Goal: Contribute content: Contribute content

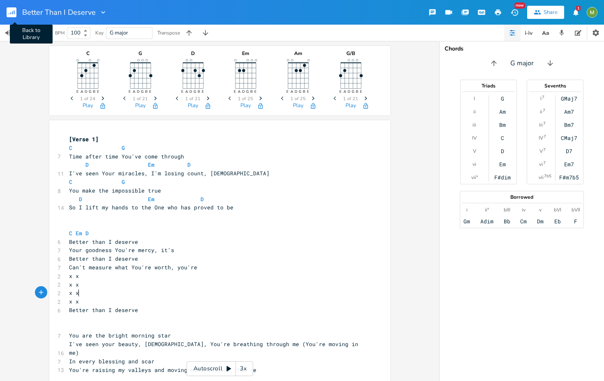
click at [9, 16] on rect "button" at bounding box center [12, 12] width 10 height 10
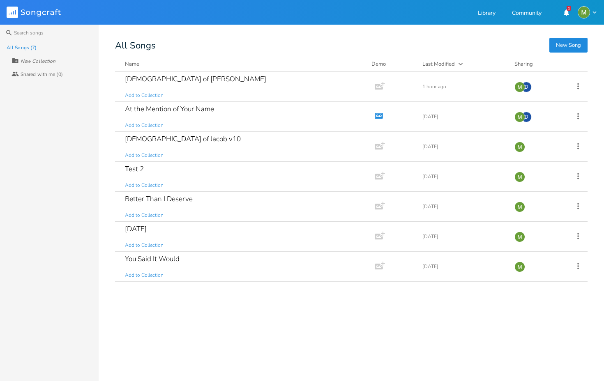
click at [576, 44] on button "New Song" at bounding box center [568, 45] width 38 height 15
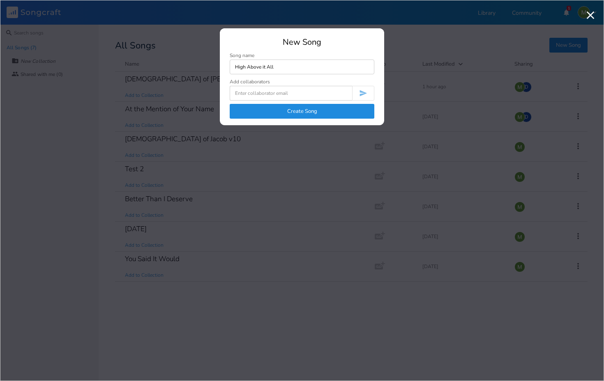
type input "High Above it All"
click at [329, 110] on button "Create Song" at bounding box center [302, 111] width 145 height 15
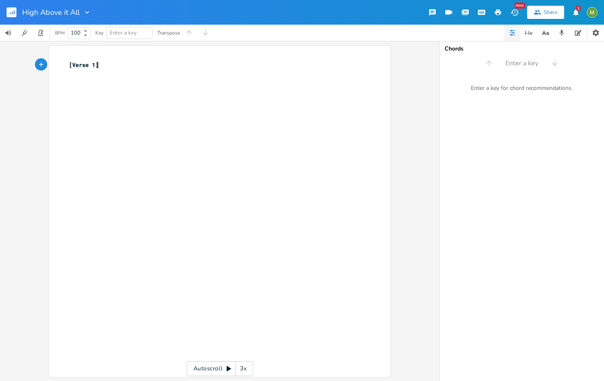
type textarea "[Verse 1]"
drag, startPoint x: 95, startPoint y: 61, endPoint x: 44, endPoint y: 61, distance: 50.1
click at [44, 61] on div "[Verse 1] x [Verse 1] ​ Autoscroll 3x" at bounding box center [219, 211] width 439 height 340
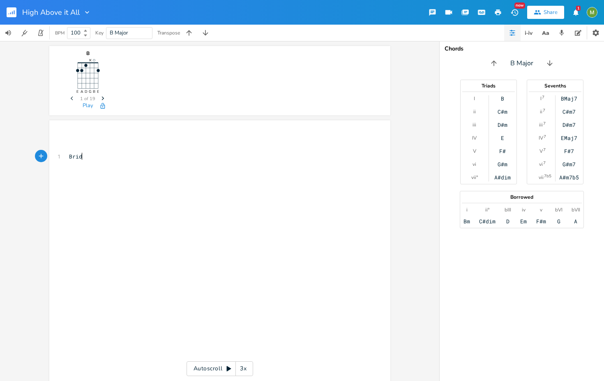
type textarea "Bridge"
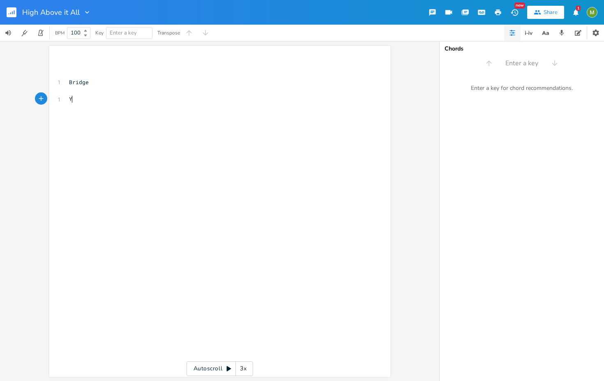
type textarea "You"
type textarea "Wonderful Counserl"
type textarea "lor, You're more than a"
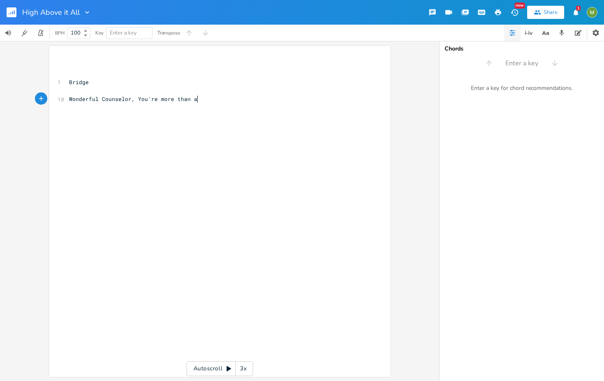
scroll to position [0, 56]
type textarea "You're more than a friend"
type textarea "The al"
type textarea "Ap"
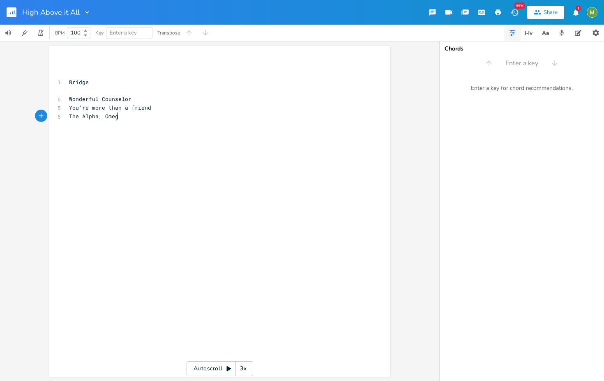
type textarea "lpha, Omega"
type textarea "Beginning and End"
type textarea "You turned my mournd"
type textarea "ing to dancing"
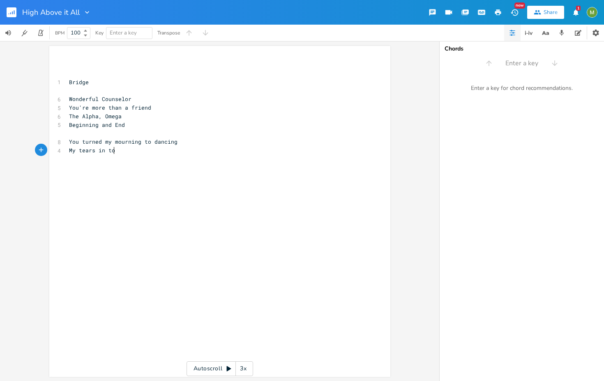
type textarea "My tears in to"
type textarea "to joy"
type textarea "With everything in me"
type textarea "I'l"
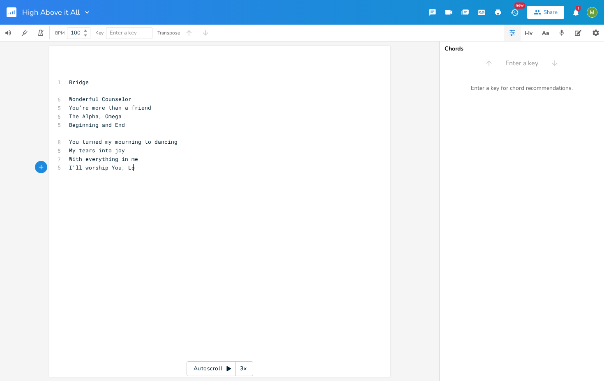
type textarea "l worship You, Lord"
click at [104, 85] on pre "Bridge" at bounding box center [215, 82] width 297 height 9
click at [142, 174] on pre "​" at bounding box center [215, 176] width 297 height 9
click at [102, 84] on pre "Bridge" at bounding box center [215, 82] width 297 height 9
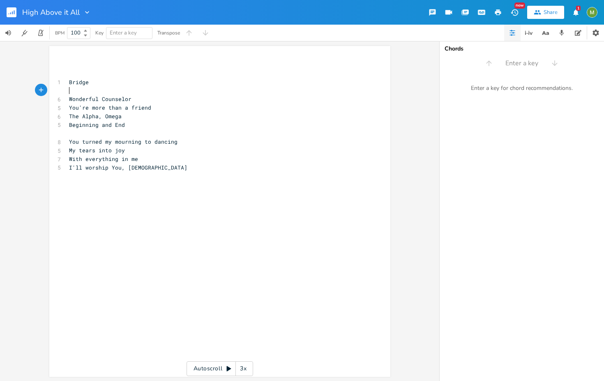
click at [67, 87] on pre "​" at bounding box center [215, 90] width 297 height 9
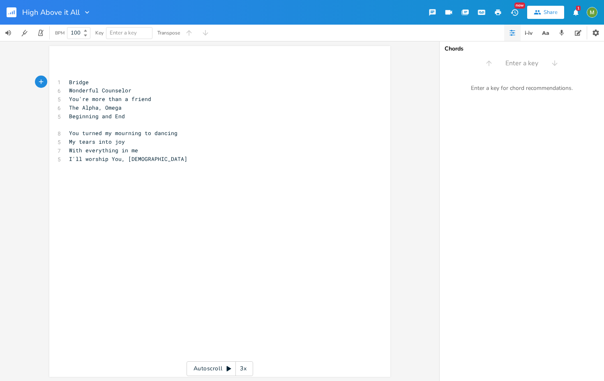
type textarea ":"
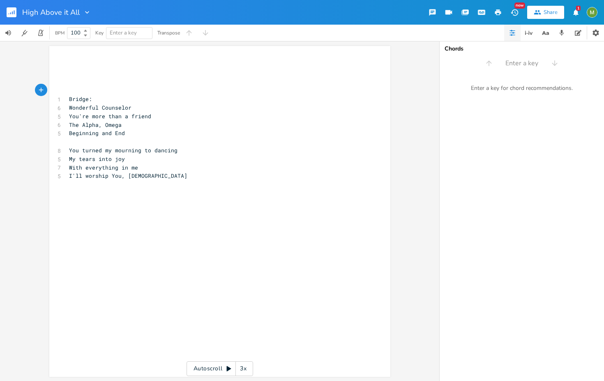
click at [107, 98] on pre "Bridge:" at bounding box center [215, 99] width 297 height 9
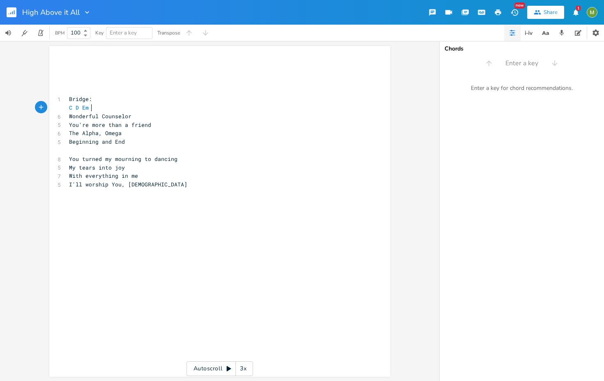
type textarea "C D Em D"
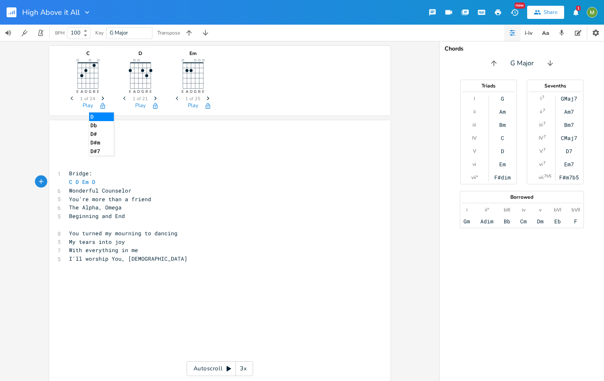
click at [85, 170] on span "Bridge:" at bounding box center [80, 173] width 23 height 7
click at [80, 141] on pre "​" at bounding box center [215, 139] width 297 height 9
type textarea "Oh Glr"
type textarea "orious"
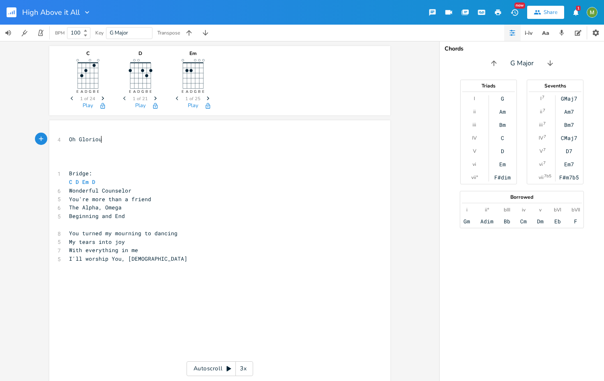
scroll to position [0, 14]
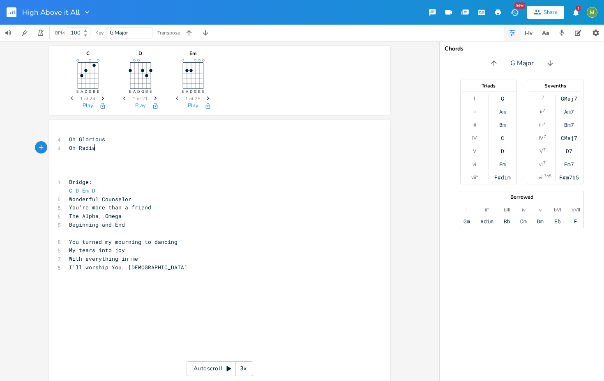
type textarea "Oh Radiant"
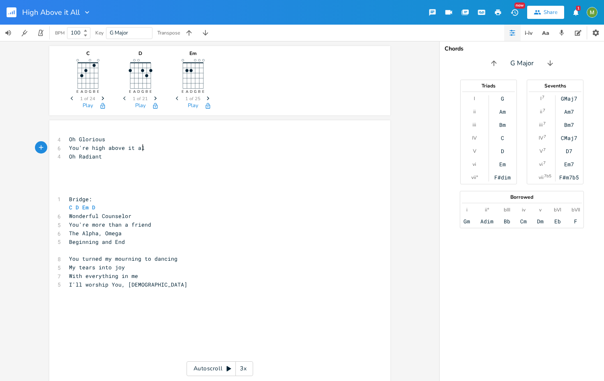
type textarea "You're high above it all"
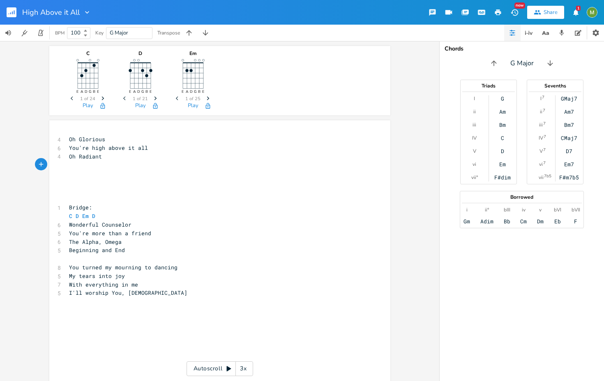
type textarea "o"
type textarea "You're hig"
type textarea "h above it all"
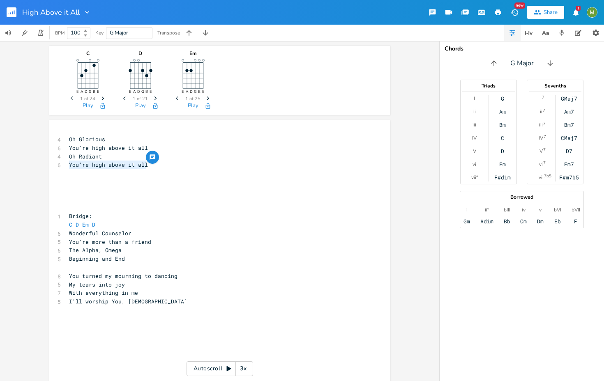
drag, startPoint x: 159, startPoint y: 165, endPoint x: 67, endPoint y: 166, distance: 91.6
click at [67, 166] on pre "You're high above it all" at bounding box center [215, 165] width 297 height 9
type textarea "You're worthy of the throne"
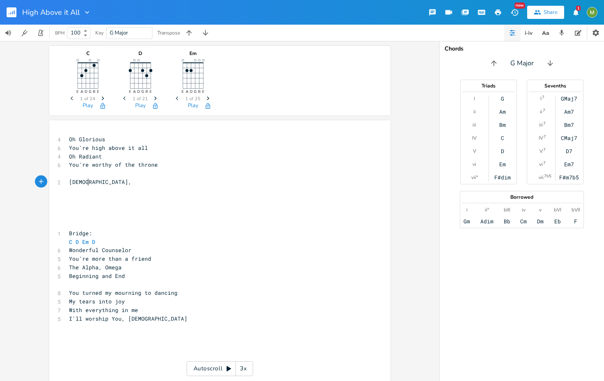
type textarea "[DEMOGRAPHIC_DATA],"
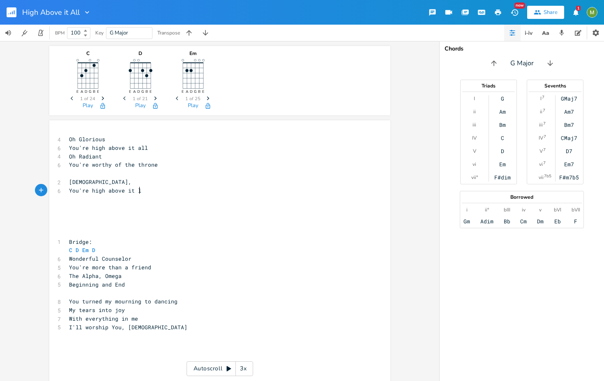
scroll to position [0, 52]
type textarea "You're high above it ll"
type textarea "al"
type textarea "l"
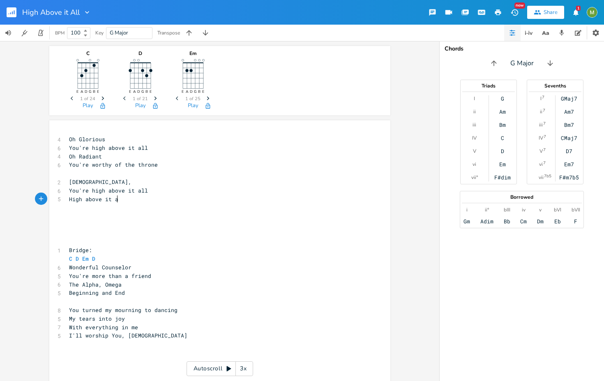
type textarea "High above it all"
click at [69, 138] on span "Oh Glorious" at bounding box center [87, 139] width 36 height 7
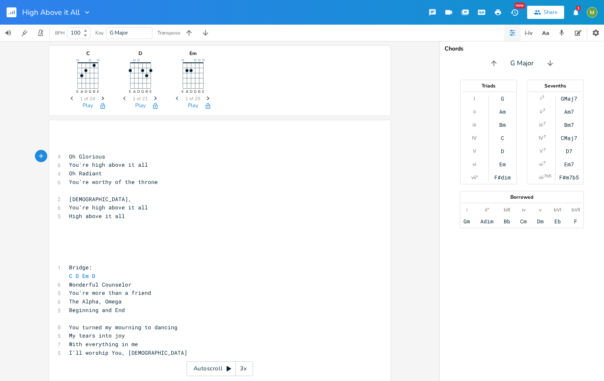
click at [77, 133] on div "x ​ ​ 4 Oh Glorious 6 You're high above it all 4 Oh Radiant 6 You're worthy of …" at bounding box center [219, 285] width 341 height 331
click at [78, 137] on pre "​" at bounding box center [215, 139] width 297 height 9
type textarea "Oh Glorious"
drag, startPoint x: 104, startPoint y: 159, endPoint x: 66, endPoint y: 157, distance: 38.3
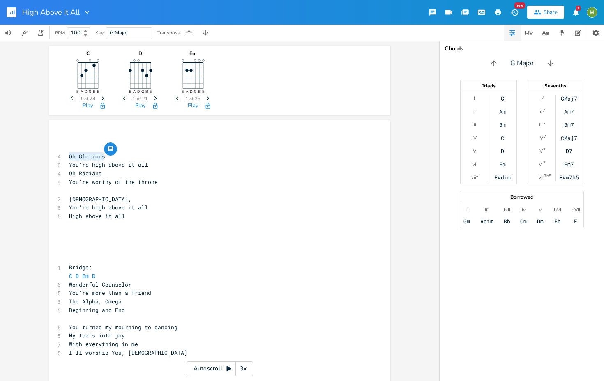
click at [67, 157] on pre "Oh Glorious" at bounding box center [215, 156] width 297 height 9
click at [84, 157] on span "Oh Glorious" at bounding box center [87, 156] width 36 height 7
type textarea "Oh Glorious"
drag, startPoint x: 108, startPoint y: 158, endPoint x: 53, endPoint y: 157, distance: 55.9
click at [53, 157] on div "Oh Glorious x ​ ​ 4 Oh Glorious 6 You're high above it all 4 Oh Radiant 6 You'r…" at bounding box center [219, 285] width 341 height 331
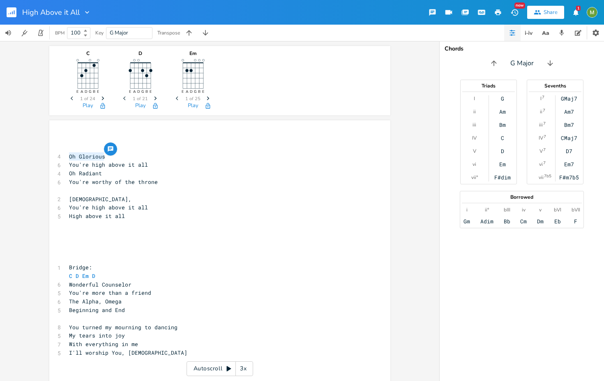
click at [90, 155] on span "Oh Glorious" at bounding box center [87, 156] width 36 height 7
click at [100, 168] on span "You're high above it all" at bounding box center [108, 164] width 79 height 7
click at [101, 176] on pre "Oh Radiant" at bounding box center [215, 173] width 297 height 9
click at [169, 184] on pre "You're worthy of the throne" at bounding box center [215, 182] width 297 height 9
click at [129, 198] on pre "[DEMOGRAPHIC_DATA]," at bounding box center [215, 199] width 297 height 9
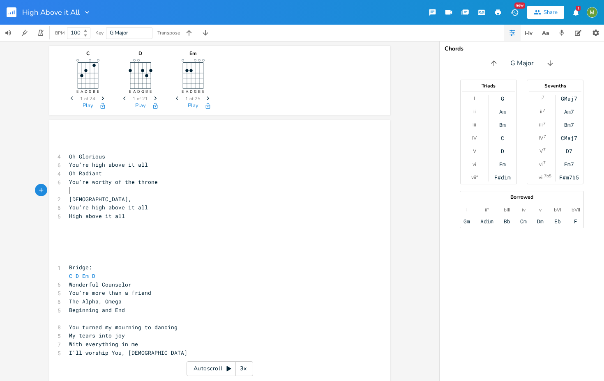
click at [127, 190] on pre "​" at bounding box center [215, 191] width 297 height 9
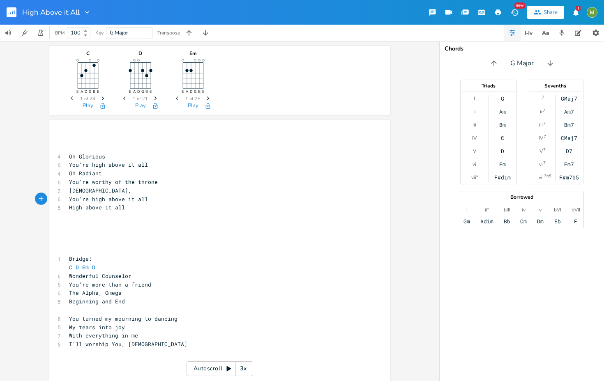
type textarea "H"
drag, startPoint x: 150, startPoint y: 199, endPoint x: 52, endPoint y: 201, distance: 97.8
click at [52, 201] on div "You're high above it all x ​ ​ 4 Oh Glorious 6 You're high above it all 4 Oh Ra…" at bounding box center [219, 285] width 341 height 331
type textarea "I lift the name"
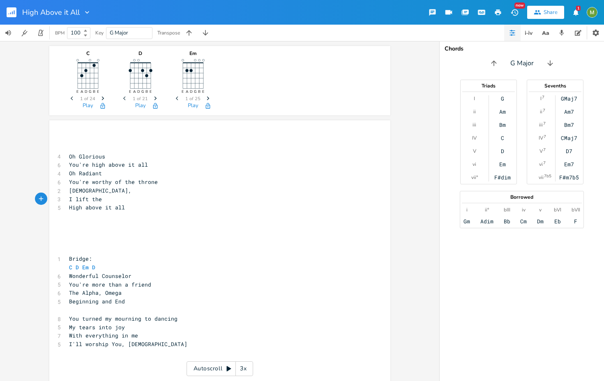
click at [69, 157] on span "Oh Glorious" at bounding box center [87, 156] width 36 height 7
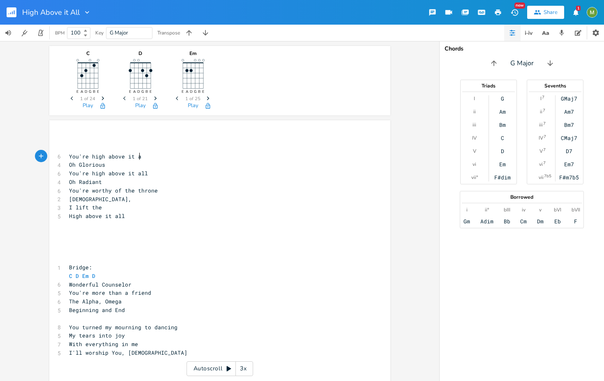
type textarea "You're high above it all"
click at [115, 144] on pre "​" at bounding box center [215, 148] width 297 height 9
type textarea "Em"
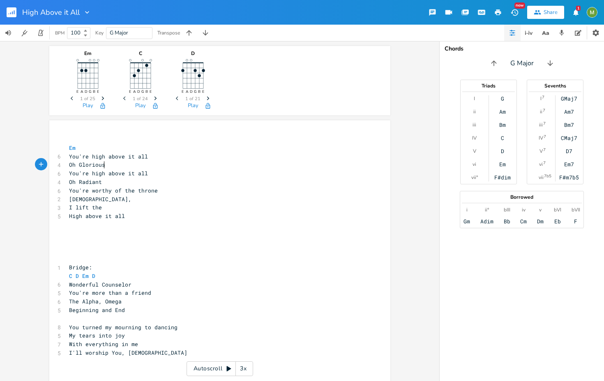
click at [128, 168] on pre "Oh Glorious" at bounding box center [215, 165] width 297 height 9
click at [69, 165] on span "Oh Glorious" at bounding box center [87, 164] width 36 height 7
type textarea "("
click at [111, 164] on pre "(Oh Glorious" at bounding box center [215, 165] width 297 height 9
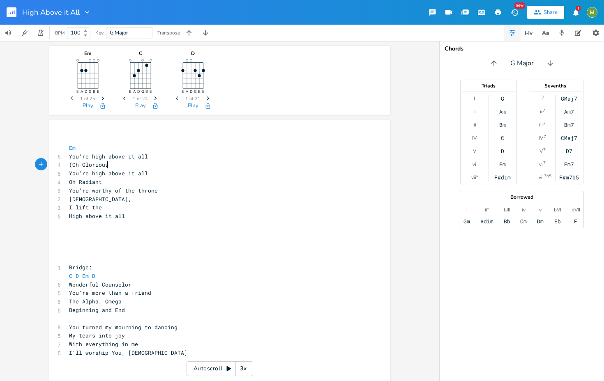
type textarea ")"
click at [149, 175] on pre "You're high above it all" at bounding box center [215, 173] width 297 height 9
type textarea "You're high above it all"
drag, startPoint x: 154, startPoint y: 173, endPoint x: 58, endPoint y: 170, distance: 95.8
click at [58, 170] on div "You're high above it all x ​ Em 6 You're high above it all 4 (Oh Glorious) 6 Yo…" at bounding box center [219, 285] width 341 height 331
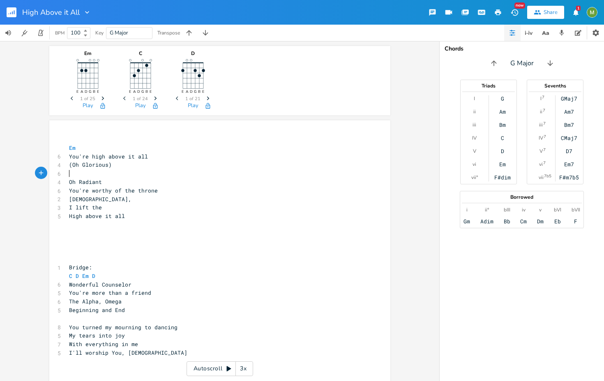
click at [95, 343] on span "With everything in me" at bounding box center [103, 344] width 69 height 7
type textarea "all I have"
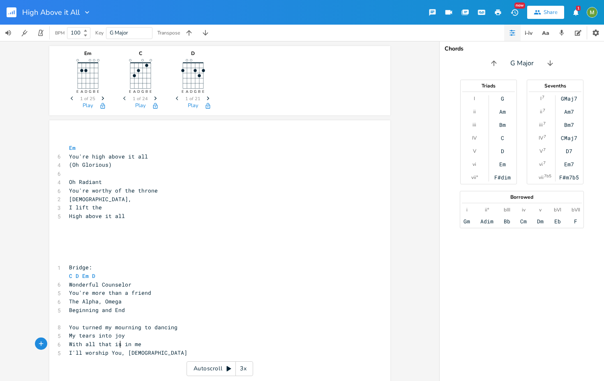
type textarea "that is"
click at [139, 344] on pre "With all that is in me" at bounding box center [215, 344] width 297 height 9
click at [80, 351] on span "I'll worship You, [DEMOGRAPHIC_DATA]" at bounding box center [128, 352] width 118 height 7
click at [127, 253] on pre "​" at bounding box center [215, 250] width 297 height 9
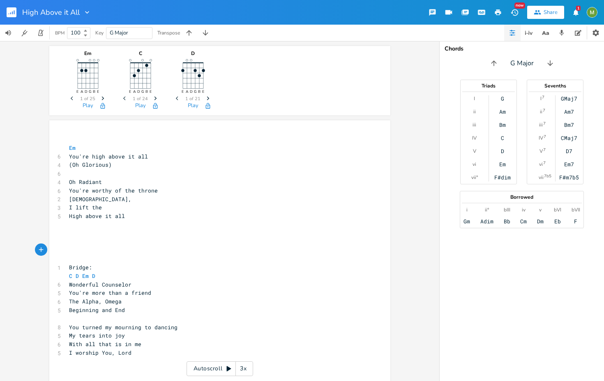
click at [120, 175] on pre "​" at bounding box center [215, 173] width 297 height 9
type textarea "Radiant"
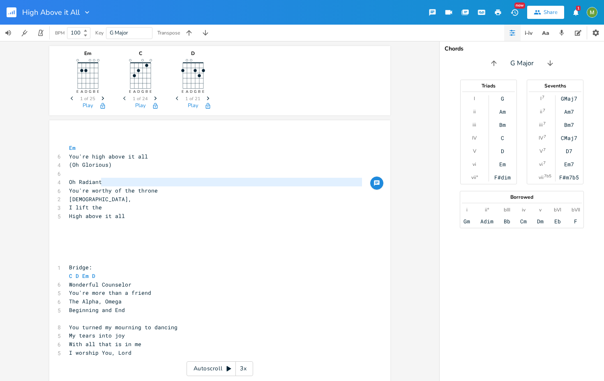
type textarea "Oh Radiant"
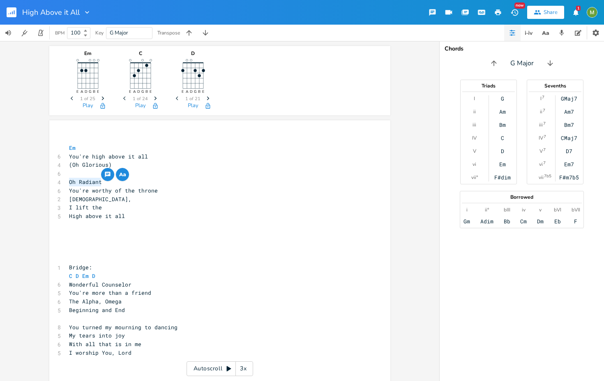
drag, startPoint x: 109, startPoint y: 182, endPoint x: 65, endPoint y: 184, distance: 44.0
click at [67, 184] on pre "Oh Radiant" at bounding box center [215, 182] width 297 height 9
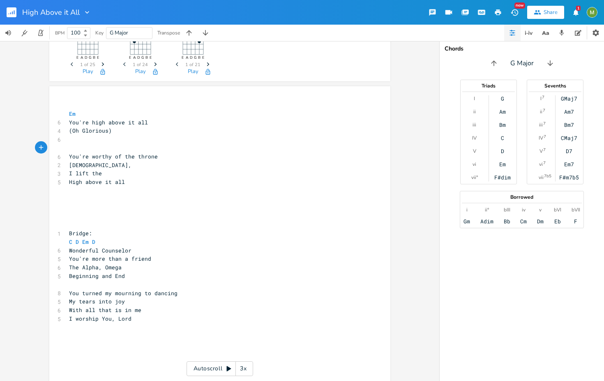
scroll to position [35, 0]
click at [181, 205] on pre "​" at bounding box center [215, 207] width 297 height 9
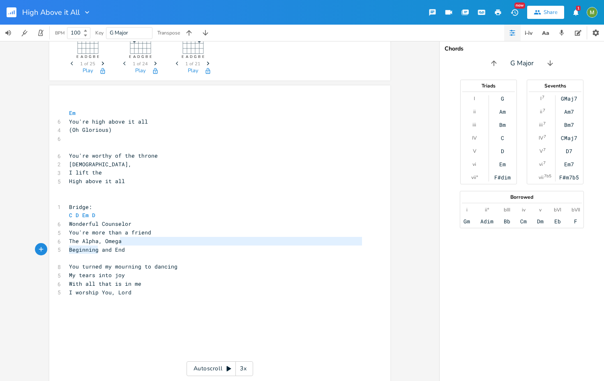
type textarea "B"
type textarea "The Alpha, Omega"
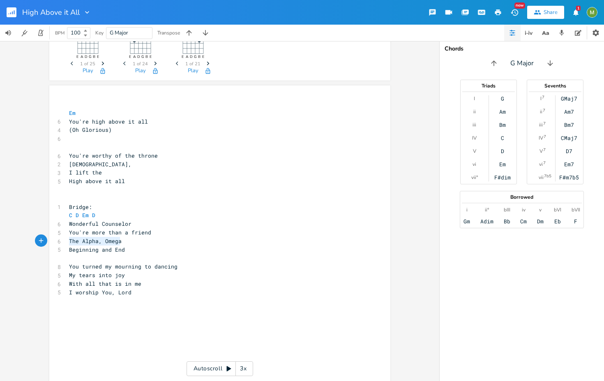
drag, startPoint x: 126, startPoint y: 242, endPoint x: 64, endPoint y: 242, distance: 62.0
click at [64, 242] on div "The Alpha, Omega x ​ Em 6 You're high above it all 4 (Oh Glorious) 6 ​ ​ 6 You'…" at bounding box center [219, 250] width 341 height 331
click at [172, 249] on pre "Beginning and End" at bounding box center [215, 250] width 297 height 9
click at [116, 242] on span "The Alpha, Omega" at bounding box center [95, 241] width 53 height 7
type textarea "The Alpha, Omega Beginning and End"
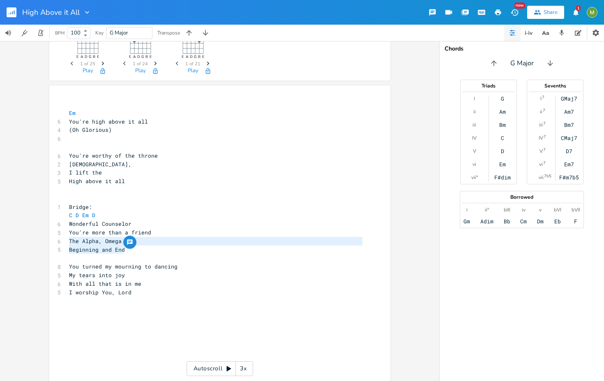
drag, startPoint x: 128, startPoint y: 251, endPoint x: 52, endPoint y: 238, distance: 77.0
click at [52, 238] on div "The Alpha, Omega Beginning and End x ​ Em 6 You're high above it all 4 (Oh Glor…" at bounding box center [219, 250] width 341 height 331
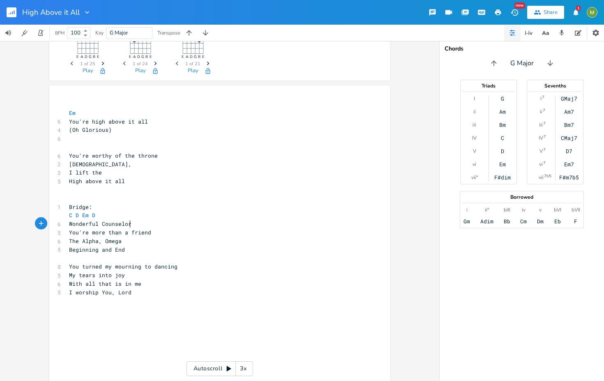
click at [214, 226] on pre "Wonderful Counselor" at bounding box center [215, 224] width 297 height 9
click at [176, 233] on pre "You're more than a friend" at bounding box center [215, 232] width 297 height 9
type textarea "Wonderful Counselor"
drag, startPoint x: 141, startPoint y: 223, endPoint x: 25, endPoint y: 225, distance: 116.7
click at [25, 225] on div "Em E A D G B E Previous 1 of 25 Next Play C E A D G B E Previous 1 of 24 Next P…" at bounding box center [219, 211] width 439 height 340
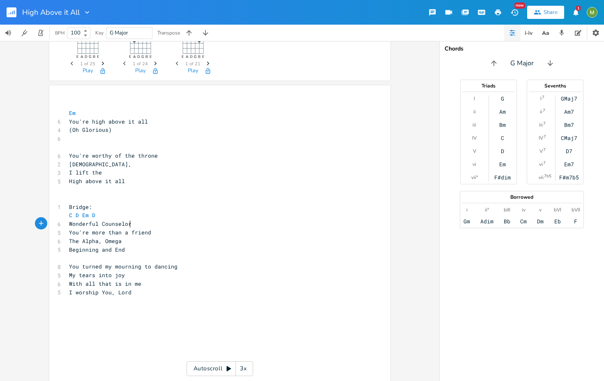
click at [153, 225] on pre "Wonderful Counselor" at bounding box center [215, 224] width 297 height 9
click at [156, 233] on pre "You're more than a friend" at bounding box center [215, 232] width 297 height 9
click at [170, 304] on pre "​" at bounding box center [215, 301] width 297 height 9
click at [111, 140] on pre "​" at bounding box center [215, 138] width 297 height 9
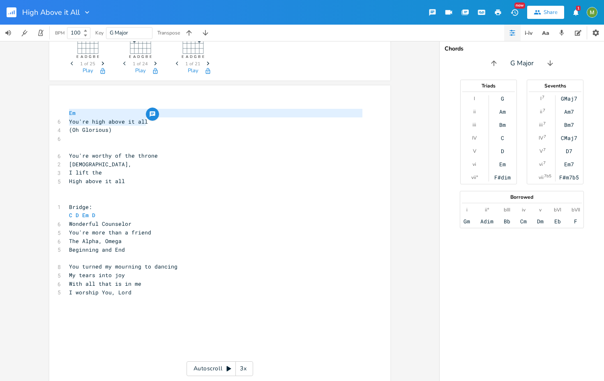
type textarea "You're high above it all"
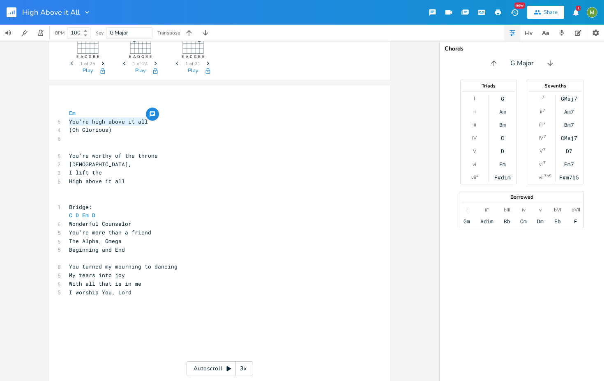
drag, startPoint x: 157, startPoint y: 123, endPoint x: 22, endPoint y: 122, distance: 135.6
click at [22, 122] on div "Em E A D G B E Previous 1 of 25 Next Play C E A D G B E Previous 1 of 24 Next P…" at bounding box center [219, 211] width 439 height 340
click at [74, 139] on pre "​" at bounding box center [215, 138] width 297 height 9
click at [74, 145] on pre "​" at bounding box center [215, 147] width 297 height 9
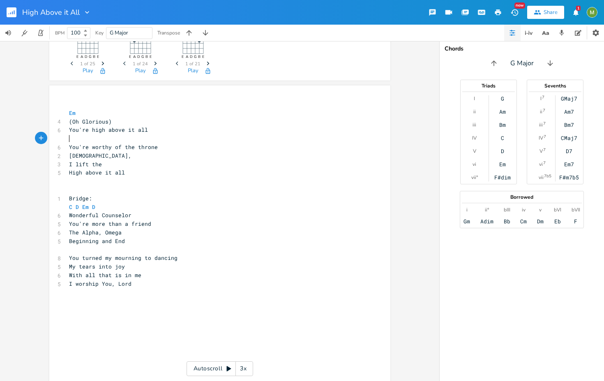
click at [111, 139] on pre "​" at bounding box center [215, 138] width 297 height 9
type textarea "My righe"
type textarea "teousness"
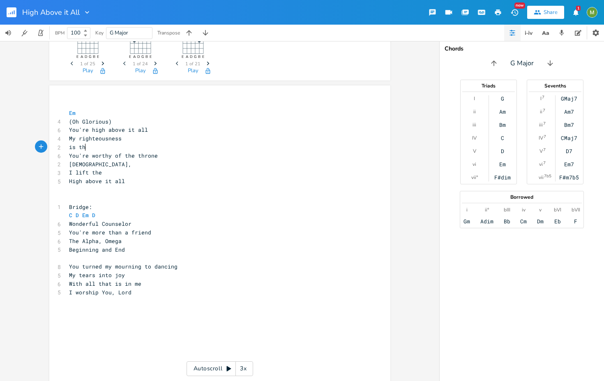
type textarea "is the"
type textarea "Is t"
type textarea "h"
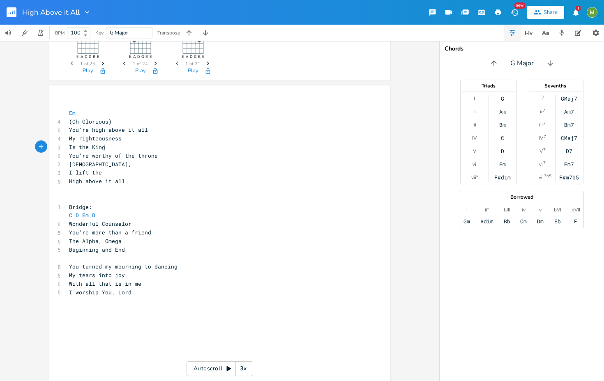
scroll to position [0, 20]
type textarea "the King upon the throne"
type textarea "You're worthy of the throne"
drag, startPoint x: 167, startPoint y: 156, endPoint x: 56, endPoint y: 158, distance: 111.0
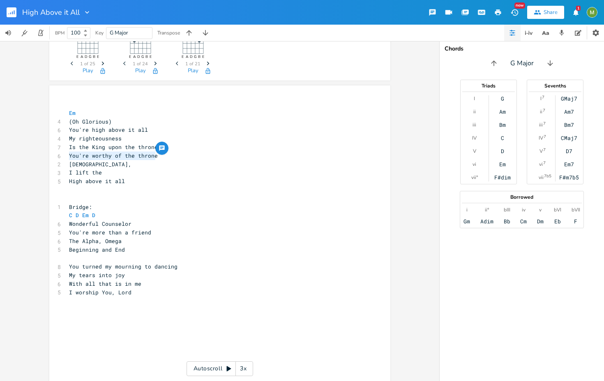
click at [67, 158] on div "6 You're worthy of the throne" at bounding box center [215, 156] width 297 height 9
click at [69, 120] on span "(Oh Glorious)" at bounding box center [90, 121] width 43 height 7
click at [141, 126] on pre "You're high above it all" at bounding box center [215, 130] width 297 height 9
click at [160, 148] on pre "Is the King upon the throne" at bounding box center [215, 147] width 297 height 9
type textarea "You're high above it all"
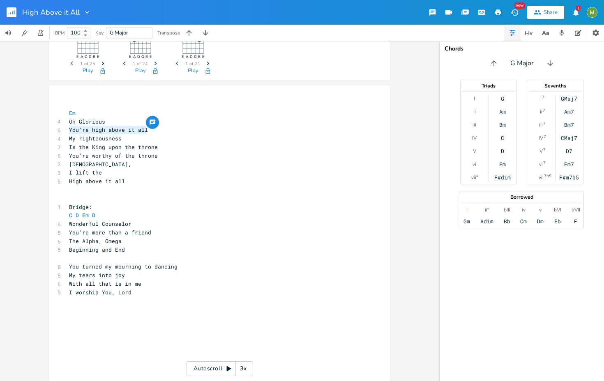
drag, startPoint x: 152, startPoint y: 131, endPoint x: 63, endPoint y: 126, distance: 89.3
click at [63, 126] on div "You're high above it all x ​ Em 4 Oh Glorious 6 You're high above it all 4 My r…" at bounding box center [219, 250] width 341 height 331
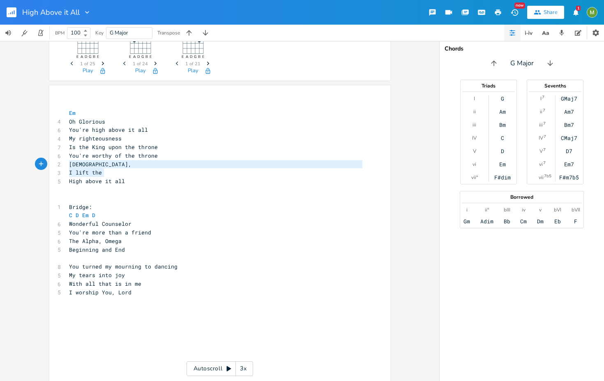
drag, startPoint x: 130, startPoint y: 174, endPoint x: 65, endPoint y: 166, distance: 64.9
click at [67, 166] on div "​ Em 4 Oh Glorious 6 You're high above it all 4 My righteousness 7 Is the King …" at bounding box center [215, 207] width 297 height 214
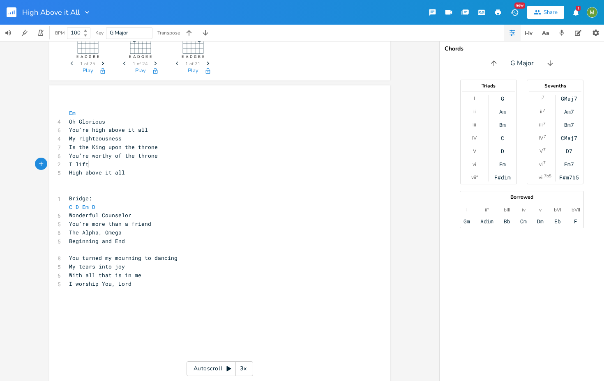
scroll to position [0, 10]
type textarea "I lift Your name, [PERSON_NAME]"
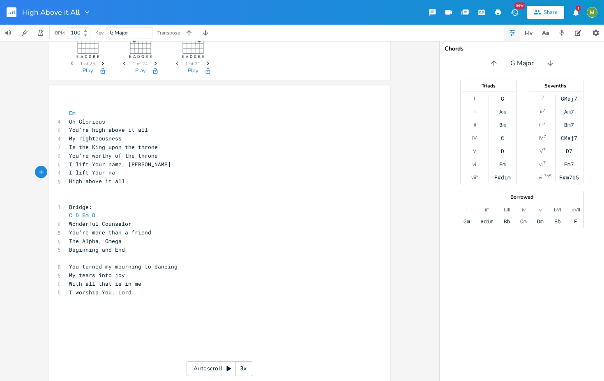
type textarea "I lift Your name"
type textarea ", [DEMOGRAPHIC_DATA]"
click at [69, 182] on span "High above it all" at bounding box center [97, 181] width 56 height 7
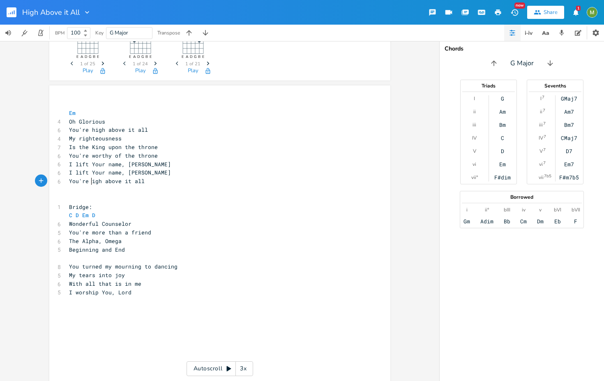
type textarea "You're h"
click at [166, 133] on pre "You're high above it all" at bounding box center [215, 130] width 297 height 9
click at [122, 191] on pre "​" at bounding box center [215, 190] width 297 height 9
click at [157, 149] on pre "Is the King upon the throne" at bounding box center [215, 147] width 297 height 9
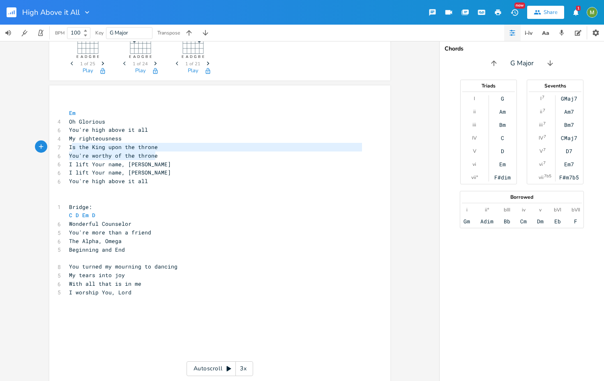
type textarea "You're worthy of the throne"
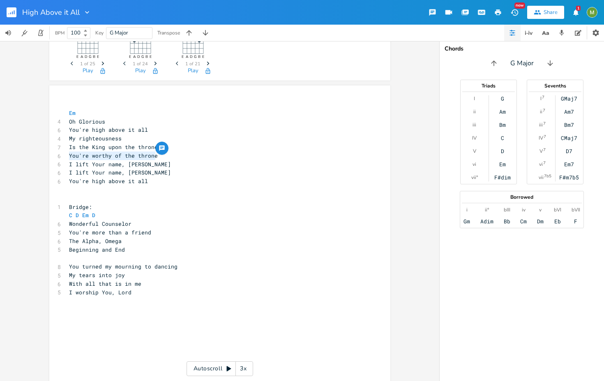
drag, startPoint x: 166, startPoint y: 155, endPoint x: 60, endPoint y: 153, distance: 105.2
click at [60, 153] on div "You're worthy of the throne x ​ Em 4 Oh Glorious 6 You're high above it all 4 M…" at bounding box center [219, 250] width 341 height 331
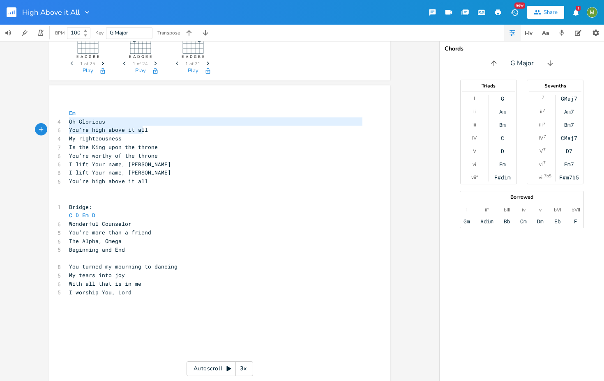
type textarea "Oh Glorious You're high above it all"
drag, startPoint x: 67, startPoint y: 124, endPoint x: 157, endPoint y: 132, distance: 90.0
click at [157, 132] on div "​ Em 4 Oh Glorious 6 You're high above it all 4 My righteousness 7 Is the King …" at bounding box center [215, 207] width 297 height 214
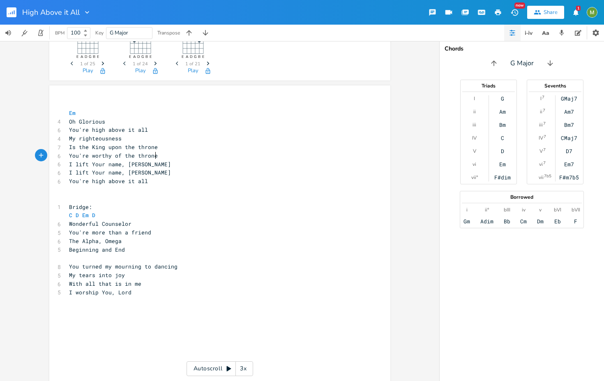
type textarea "You're worthy of the throne"
drag, startPoint x: 158, startPoint y: 156, endPoint x: 55, endPoint y: 154, distance: 102.7
click at [67, 154] on div "6 You're worthy of the throne" at bounding box center [215, 156] width 297 height 9
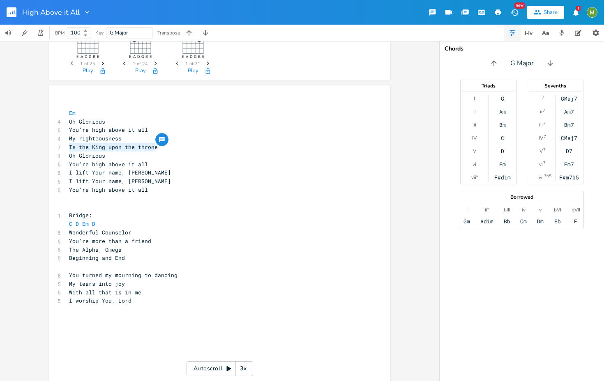
drag, startPoint x: 153, startPoint y: 146, endPoint x: 67, endPoint y: 145, distance: 86.3
click at [67, 145] on pre "Is the King upon the throne" at bounding box center [215, 147] width 297 height 9
type textarea "Youre"
type textarea "You're worth"
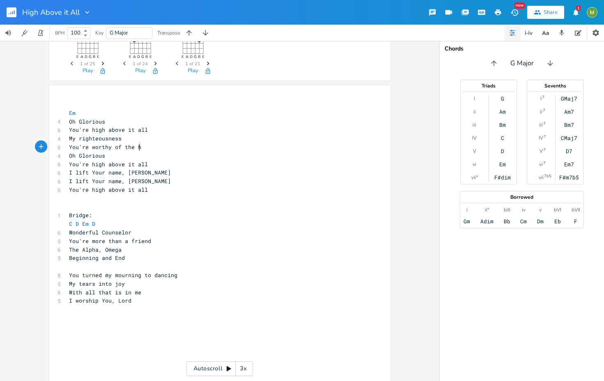
type textarea "y of the hr"
type textarea "throng"
type textarea "e"
type textarea "/The Kind"
type textarea "g above"
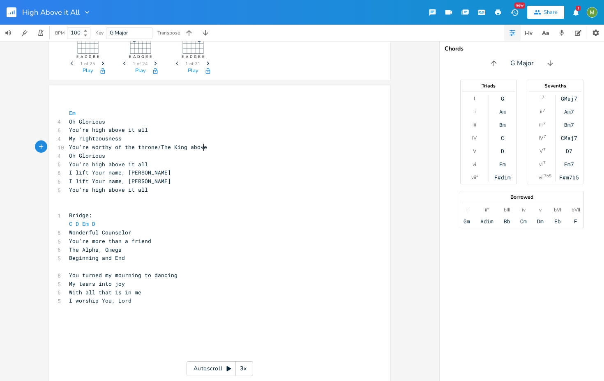
scroll to position [0, 20]
type textarea "upon ht"
type textarea "th t"
type textarea "e throne"
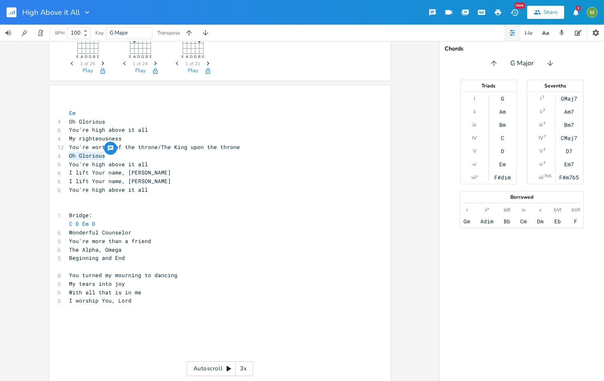
type textarea "Oh Glorious"
drag, startPoint x: 116, startPoint y: 154, endPoint x: 60, endPoint y: 156, distance: 56.3
click at [60, 156] on div "Oh Glorious x ​ Em 4 Oh Glorious 6 You're high above it all 4 My righteousness …" at bounding box center [219, 250] width 341 height 331
click at [155, 165] on pre "You're high above it all" at bounding box center [215, 164] width 297 height 9
click at [150, 182] on pre "I lift Your name, [PERSON_NAME]" at bounding box center [215, 181] width 297 height 9
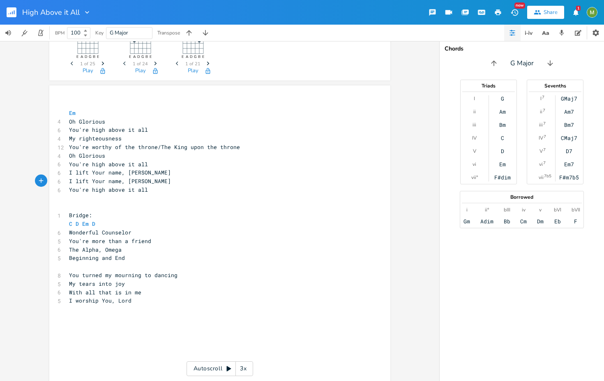
click at [158, 190] on pre "You're high above it all" at bounding box center [215, 190] width 297 height 9
type textarea "You're high above it all"
drag, startPoint x: 154, startPoint y: 191, endPoint x: 47, endPoint y: 191, distance: 106.4
click at [49, 191] on div "You're high above it all x ​ Em 4 Oh Glorious 6 You're high above it all 4 My r…" at bounding box center [219, 250] width 341 height 331
click at [159, 125] on pre "Oh Glorious" at bounding box center [215, 122] width 297 height 9
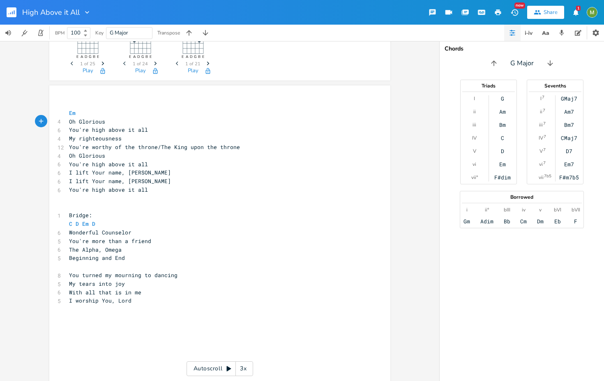
click at [159, 131] on pre "You're high above it all" at bounding box center [215, 130] width 297 height 9
drag, startPoint x: 159, startPoint y: 131, endPoint x: 66, endPoint y: 131, distance: 93.3
click at [67, 131] on pre "You're high above it all" at bounding box center [215, 130] width 297 height 9
type textarea "You're high above it all"
click at [110, 134] on pre "You're high above it all" at bounding box center [215, 130] width 297 height 9
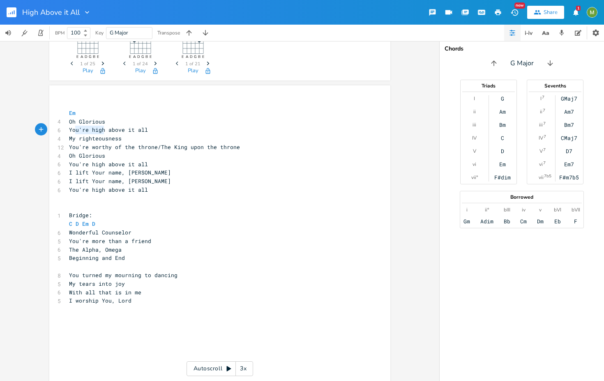
type textarea "You're high"
drag, startPoint x: 102, startPoint y: 130, endPoint x: 65, endPoint y: 132, distance: 37.4
click at [67, 132] on pre "You're high above it all" at bounding box center [215, 130] width 297 height 9
type textarea "Oh Glorious"
drag, startPoint x: 102, startPoint y: 154, endPoint x: 65, endPoint y: 155, distance: 37.8
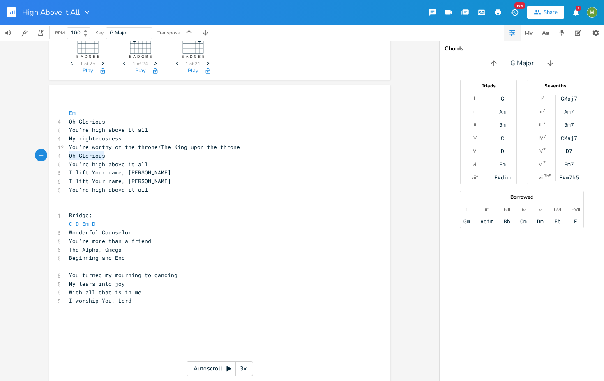
click at [67, 155] on pre "Oh Glorious" at bounding box center [215, 156] width 297 height 9
type textarea "You're high above it all"
drag, startPoint x: 156, startPoint y: 166, endPoint x: 52, endPoint y: 162, distance: 104.0
click at [52, 162] on div "You're high above it all x ​ Em 4 Oh Glorious 6 You're high above it all 4 My r…" at bounding box center [219, 250] width 341 height 331
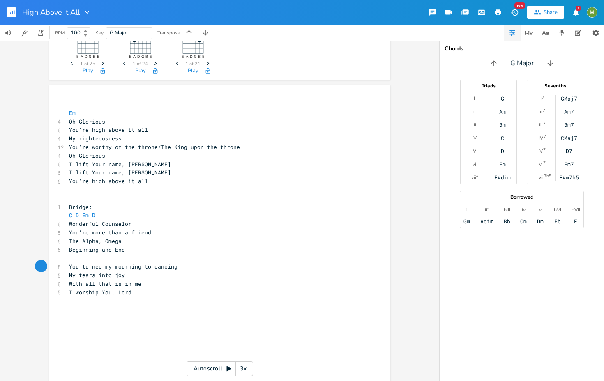
click at [112, 263] on span "You turned my mourning to dancing" at bounding box center [123, 266] width 108 height 7
click at [143, 274] on pre "My tears into joy" at bounding box center [215, 275] width 297 height 9
drag, startPoint x: 74, startPoint y: 273, endPoint x: 58, endPoint y: 272, distance: 16.0
click at [67, 272] on div "5 My tears into joy" at bounding box center [215, 275] width 297 height 9
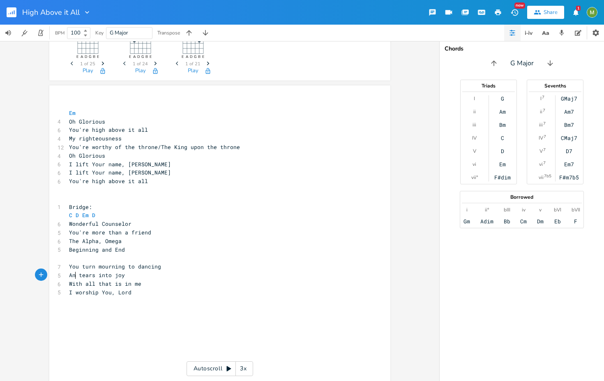
type textarea "And"
click at [177, 287] on pre "With all that is in me" at bounding box center [215, 284] width 297 height 9
drag, startPoint x: 95, startPoint y: 282, endPoint x: 118, endPoint y: 284, distance: 23.1
click at [118, 284] on span "With all that is in me" at bounding box center [105, 283] width 72 height 7
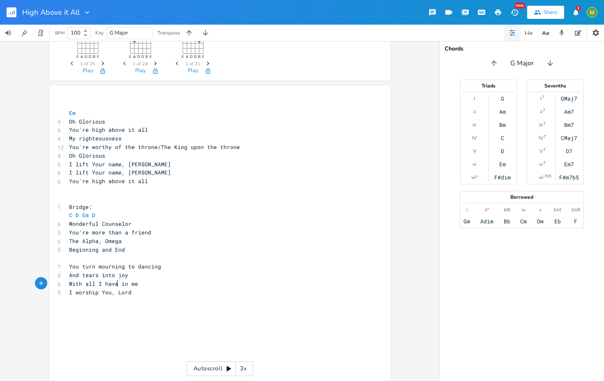
type textarea "I have"
click at [67, 223] on pre "Wonderful Counselor" at bounding box center [215, 224] width 297 height 9
type textarea "You're the"
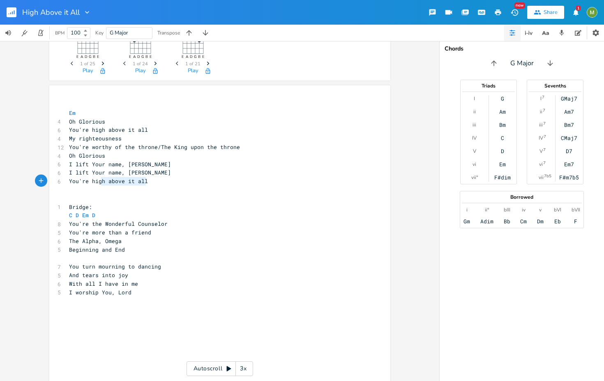
type textarea "high above it all"
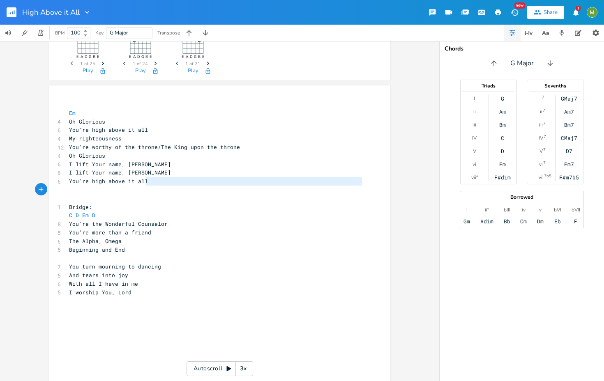
type textarea "You're high above it all"
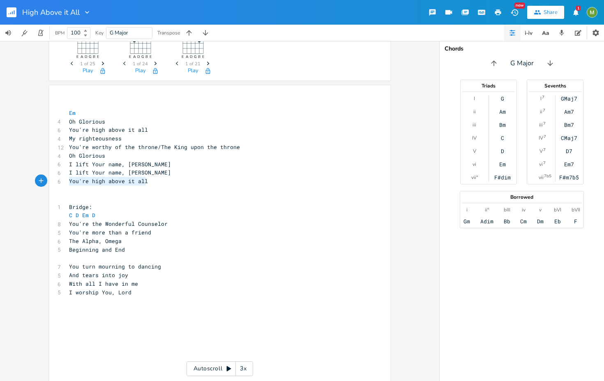
drag, startPoint x: 177, startPoint y: 183, endPoint x: 58, endPoint y: 181, distance: 118.8
click at [58, 181] on div "You're high above it all x ​ Em 4 Oh Glorious 6 You're high above it all 4 My r…" at bounding box center [219, 250] width 341 height 331
click at [80, 198] on pre "​" at bounding box center [215, 198] width 297 height 9
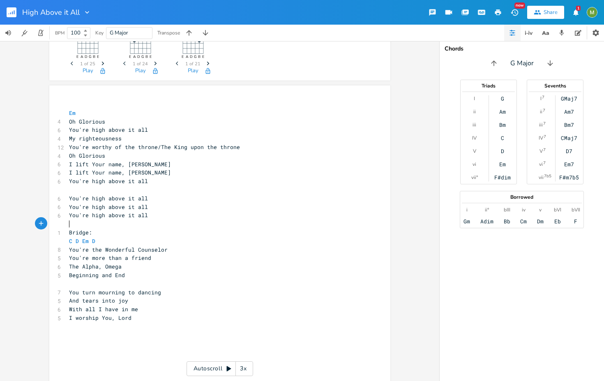
paste textarea "dge: C D Em D"
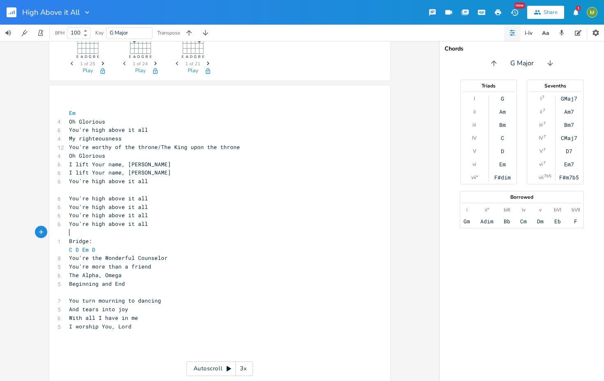
click at [98, 240] on pre "Bridge:" at bounding box center [215, 241] width 297 height 9
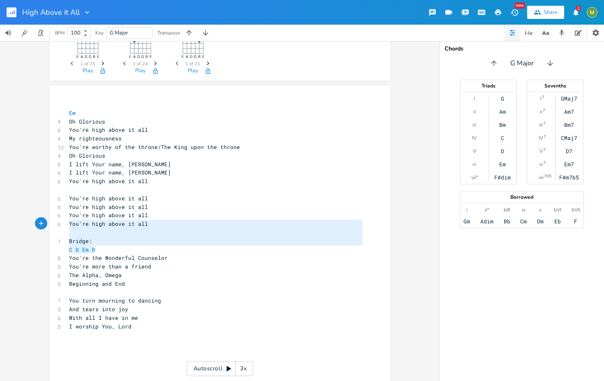
type textarea "Bridge: C D Em D"
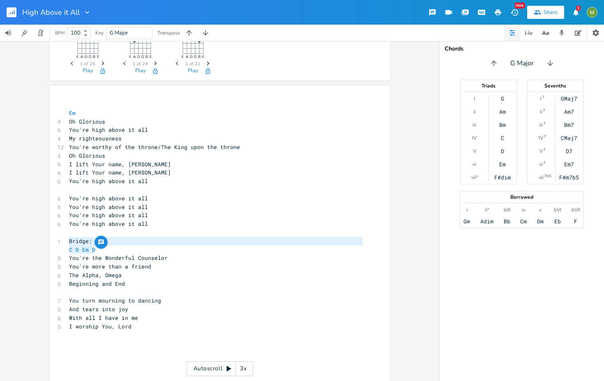
drag, startPoint x: 101, startPoint y: 248, endPoint x: 27, endPoint y: 242, distance: 75.1
click at [27, 242] on div "Em E A D G B E Previous 1 of 25 Next Play C E A D G B E Previous 1 of 24 Next P…" at bounding box center [219, 211] width 439 height 340
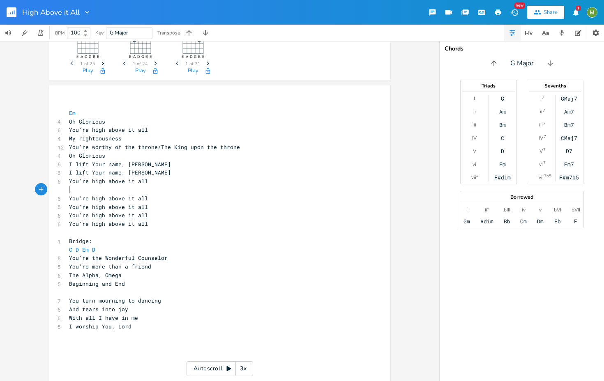
click at [75, 191] on pre "​" at bounding box center [215, 190] width 297 height 9
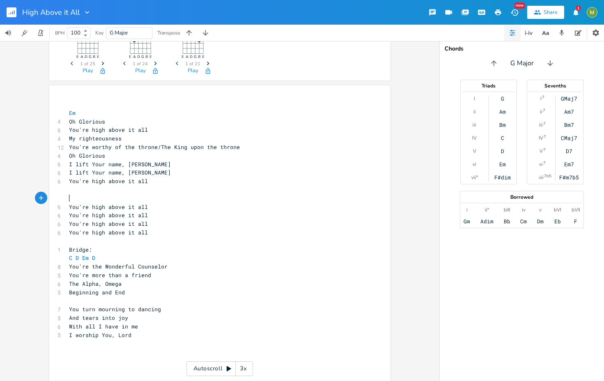
paste textarea "e"
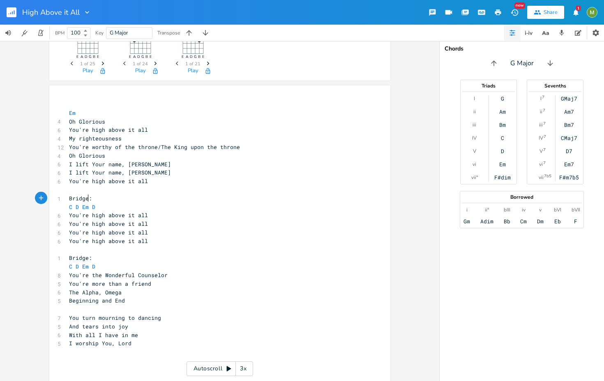
type textarea "Bridge"
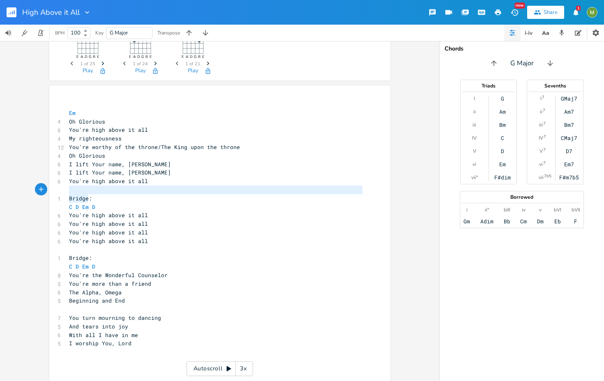
drag, startPoint x: 85, startPoint y: 198, endPoint x: 44, endPoint y: 194, distance: 41.0
click at [49, 193] on div "Bridge x ​ Em 4 Oh Glorious 6 You're high above it all 4 My righteousness 12 Yo…" at bounding box center [219, 250] width 341 height 331
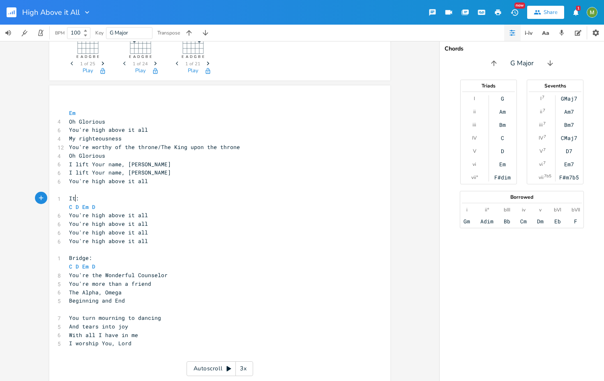
type textarea "Itne"
type textarea "Tag"
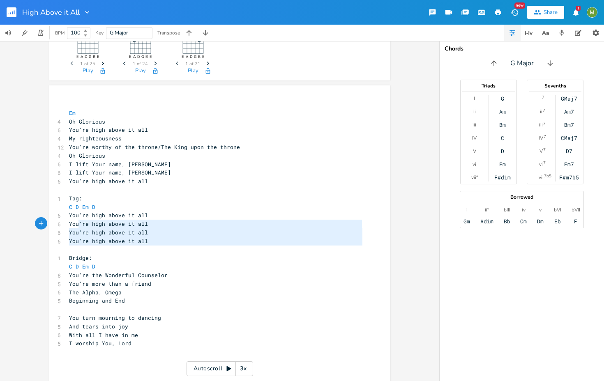
type textarea "You're high above it all You're high above it all You're high above it all"
drag, startPoint x: 156, startPoint y: 247, endPoint x: 65, endPoint y: 223, distance: 93.8
click at [67, 223] on div "​ Em 4 Oh Glorious 6 You're high above it all 4 My righteousness 12 You're wort…" at bounding box center [215, 232] width 297 height 265
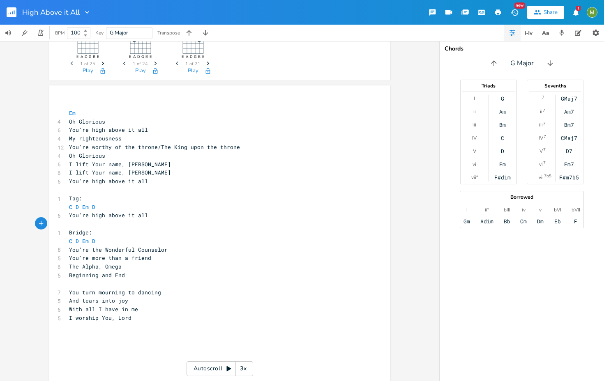
click at [240, 224] on pre "​" at bounding box center [215, 224] width 297 height 9
click at [145, 271] on pre "Beginning and End" at bounding box center [215, 275] width 297 height 9
click at [98, 241] on pre "C D Em D" at bounding box center [215, 241] width 297 height 9
type textarea "Bm"
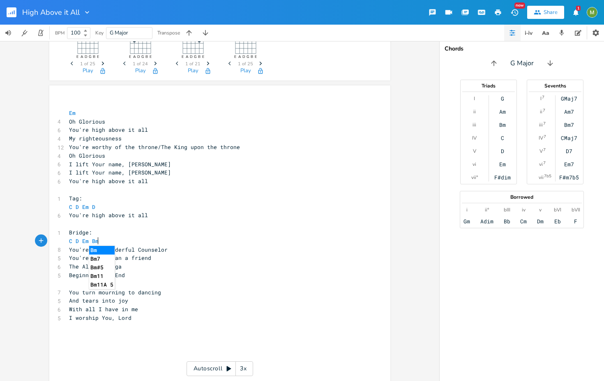
click at [76, 112] on pre "Em" at bounding box center [215, 113] width 297 height 9
type textarea "C G D/F#"
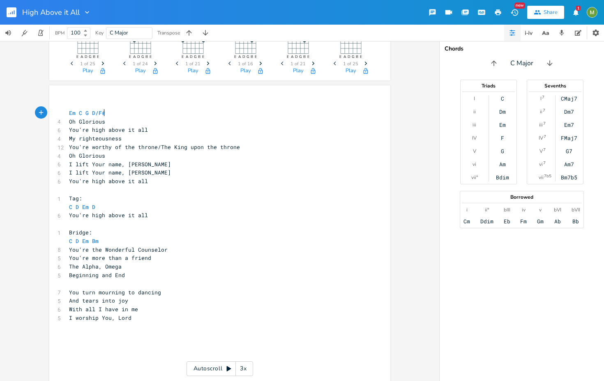
scroll to position [0, 23]
click at [143, 325] on pre "​" at bounding box center [215, 327] width 297 height 9
type textarea "C d"
type textarea "D Em D"
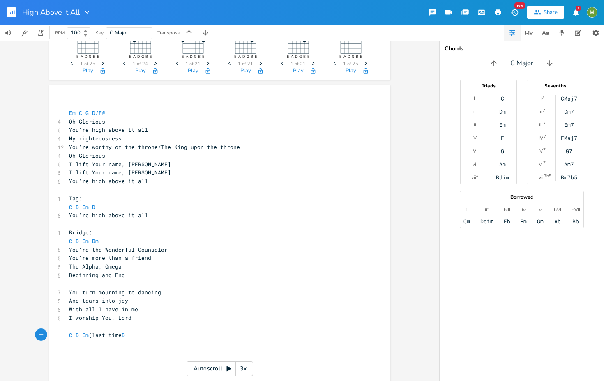
type textarea "(last time D)"
click at [170, 179] on pre "You're high above it all" at bounding box center [215, 181] width 297 height 9
click at [104, 125] on pre "Oh Glorious" at bounding box center [215, 122] width 297 height 9
click at [203, 123] on pre "Oh Glorious" at bounding box center [215, 122] width 297 height 9
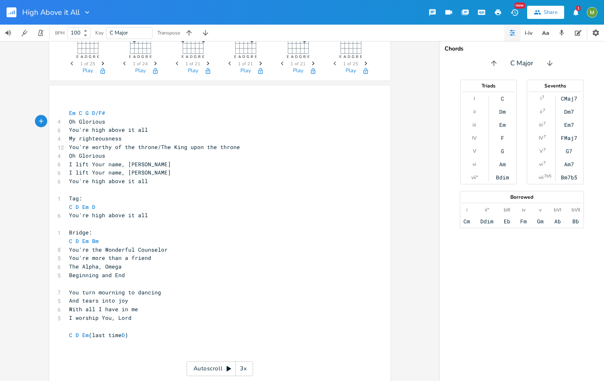
click at [204, 119] on pre "Oh Glorious" at bounding box center [215, 122] width 297 height 9
click at [115, 113] on pre "Em C G D/F#" at bounding box center [215, 113] width 297 height 9
type textarea "You're high above it all"
drag, startPoint x: 157, startPoint y: 131, endPoint x: 55, endPoint y: 128, distance: 101.6
click at [67, 128] on div "6 You're high above it all" at bounding box center [215, 130] width 297 height 9
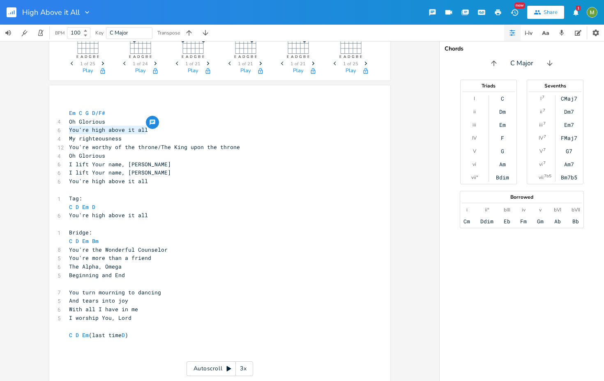
click at [127, 115] on pre "Em C G D/F#" at bounding box center [215, 113] width 297 height 9
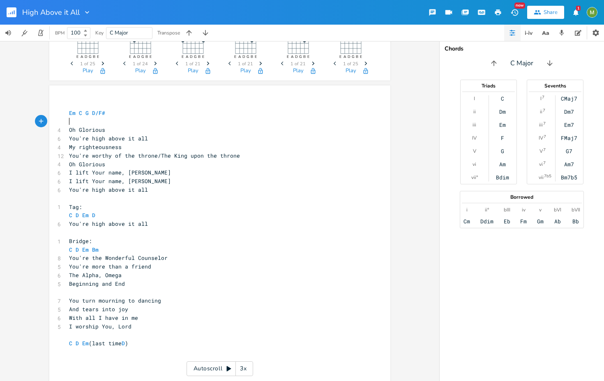
paste textarea "l"
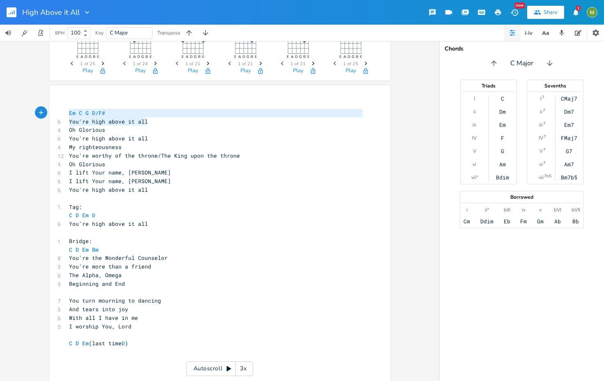
type textarea "You're high above it all"
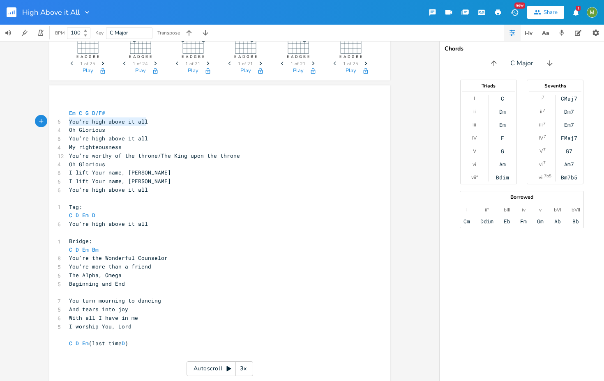
drag, startPoint x: 148, startPoint y: 122, endPoint x: 41, endPoint y: 118, distance: 107.3
click at [40, 120] on div "Em E A D G B E Previous 1 of 25 Next Play C E A D G B E Previous 1 of 24 Next P…" at bounding box center [219, 211] width 439 height 340
click at [112, 132] on pre "Oh Glorious" at bounding box center [215, 130] width 297 height 9
type textarea "You're high above it all"
drag, startPoint x: 150, startPoint y: 138, endPoint x: 62, endPoint y: 138, distance: 87.9
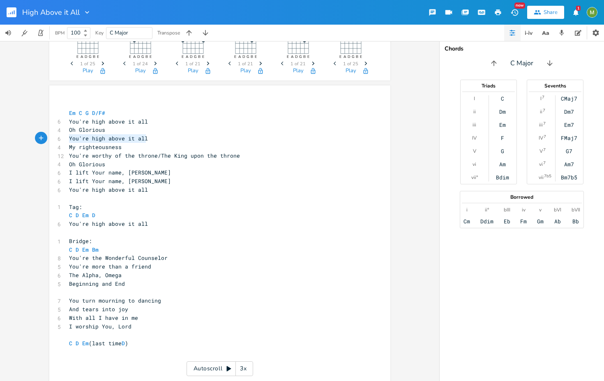
click at [62, 138] on div "You're high above it all x ​ Em C G D/F# 6 You're high above it all 4 Oh Glorio…" at bounding box center [219, 250] width 341 height 331
click at [148, 122] on pre "You're high above it all" at bounding box center [215, 122] width 297 height 9
drag, startPoint x: 146, startPoint y: 138, endPoint x: 53, endPoint y: 139, distance: 93.7
click at [53, 139] on div "You're high above it all x ​ Em C G D/F# 6 You're high above it all 4 Oh Glorio…" at bounding box center [219, 250] width 341 height 331
type textarea "You're worthy of the throne"
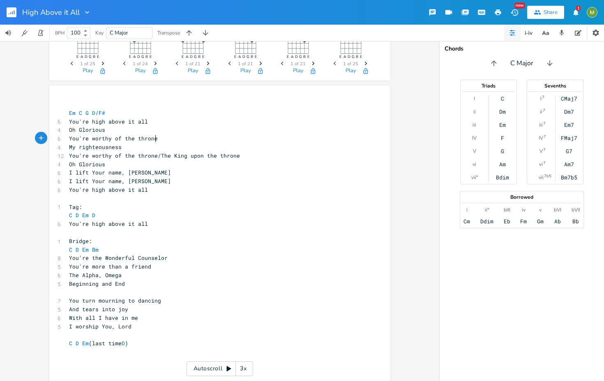
scroll to position [0, 67]
type textarea "Oh Gl"
type textarea "You're worthy of the throne/The King upon the throne"
drag, startPoint x: 233, startPoint y: 156, endPoint x: 62, endPoint y: 158, distance: 171.4
click at [62, 158] on div "You're worthy of the throne/The King upon the throne x ​ Em C G D/F# 6 You're h…" at bounding box center [219, 250] width 341 height 331
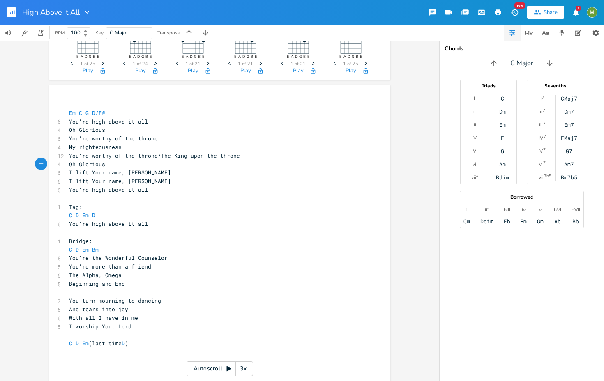
click at [115, 164] on pre "Oh Glorious" at bounding box center [215, 164] width 297 height 9
click at [159, 141] on pre "You're worthy of the throne" at bounding box center [215, 138] width 297 height 9
click at [143, 146] on pre "My righteousness" at bounding box center [215, 147] width 297 height 9
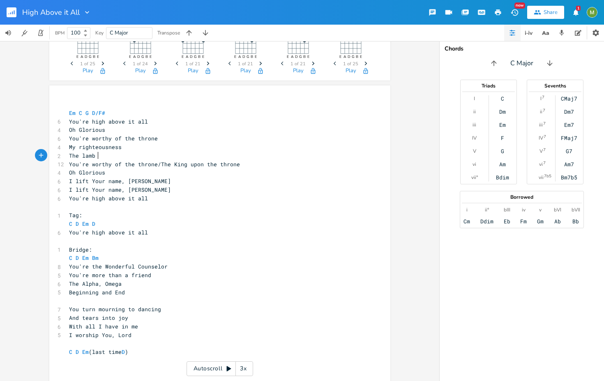
type textarea "The lamb i"
type textarea "has overcome"
type textarea "Oh Glorious"
drag, startPoint x: 108, startPoint y: 174, endPoint x: 61, endPoint y: 171, distance: 47.3
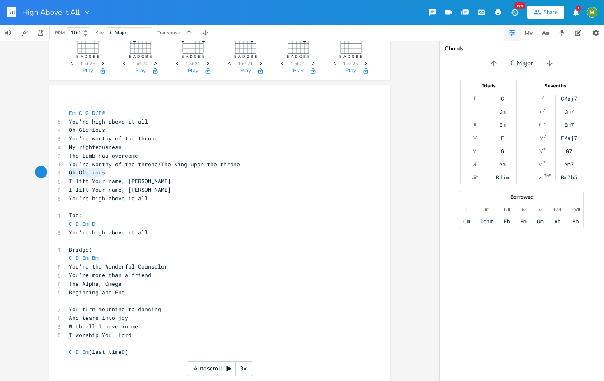
click at [61, 171] on div "Oh Glorious x ​ Em C G D/F# 6 You're high above it all 4 Oh Glorious 6 You're w…" at bounding box center [219, 250] width 341 height 331
click at [124, 175] on pre "Oh Glorious" at bounding box center [215, 172] width 297 height 9
type textarea "Oh Glorious"
drag, startPoint x: 68, startPoint y: 176, endPoint x: 38, endPoint y: 177, distance: 30.0
click at [38, 177] on div "Em E A D G B E Previous 1 of 25 Next Play C E A D G B E Previous 1 of 24 Next P…" at bounding box center [219, 211] width 439 height 340
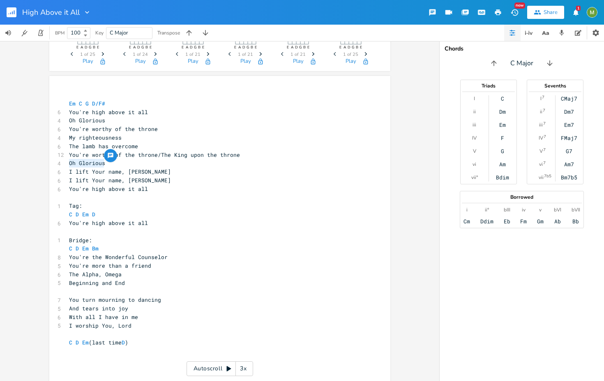
scroll to position [75, 0]
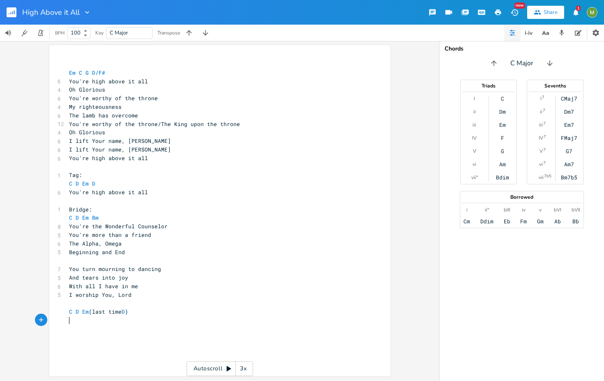
click at [130, 330] on div "x ​ Em C G D/F# 6 You're high above it all 4 Oh Glorious 6 You're worthy of the…" at bounding box center [225, 218] width 317 height 321
type textarea "Oh Glorious"
drag, startPoint x: 102, startPoint y: 132, endPoint x: 66, endPoint y: 133, distance: 36.2
click at [67, 133] on pre "Oh Glorious" at bounding box center [215, 132] width 297 height 9
click at [164, 100] on pre "You're worthy of the throne" at bounding box center [215, 98] width 297 height 9
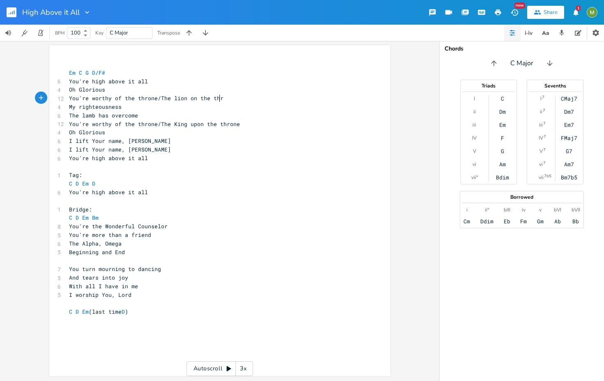
scroll to position [0, 55]
type textarea "/The lion on the throne"
click at [86, 98] on span "You're worthy of the throne" at bounding box center [113, 98] width 89 height 7
click at [125, 106] on pre "My righteousness" at bounding box center [215, 107] width 297 height 9
click at [153, 114] on pre "The lamb has overcome" at bounding box center [215, 115] width 297 height 9
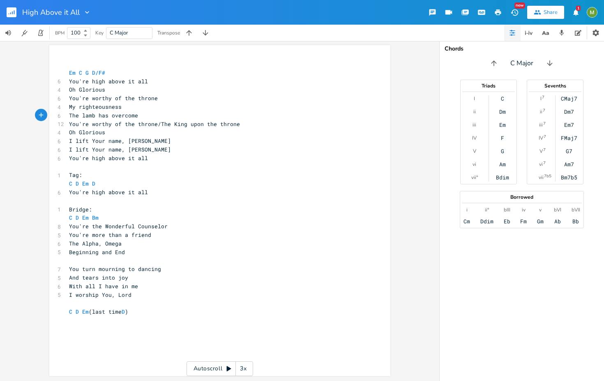
click at [153, 99] on pre "You're worthy of the throne" at bounding box center [215, 98] width 297 height 9
type textarea "You're worthy of the throne"
drag, startPoint x: 159, startPoint y: 99, endPoint x: 48, endPoint y: 101, distance: 110.6
click at [49, 101] on div "You're worthy of the throne x ​ Em C G D/F# 6 You're high above it all 4 Oh Glo…" at bounding box center [219, 210] width 341 height 331
click at [155, 100] on pre "You're worthy of the throne" at bounding box center [215, 98] width 297 height 9
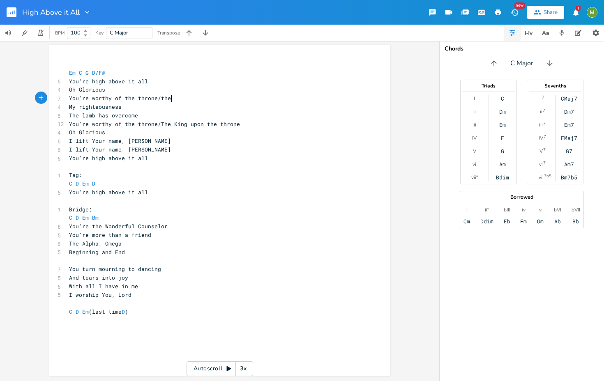
scroll to position [0, 10]
type textarea "/the lma"
type textarea "amb is"
type textarea "has overcome"
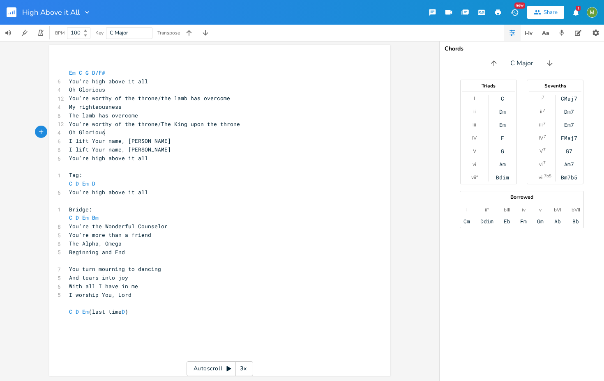
type textarea "I"
drag, startPoint x: 104, startPoint y: 133, endPoint x: 57, endPoint y: 133, distance: 47.7
click at [67, 133] on div "4 Oh Glorious" at bounding box center [215, 132] width 297 height 9
type textarea "Be Glorified/I lift You High"
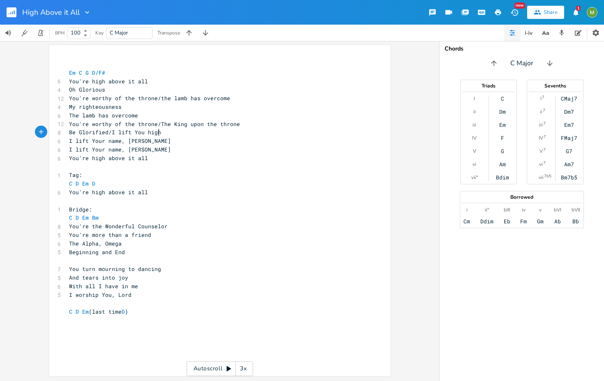
scroll to position [0, 10]
type textarea "high/I lift You up"
click at [67, 77] on pre "You're high above it all" at bounding box center [215, 81] width 297 height 9
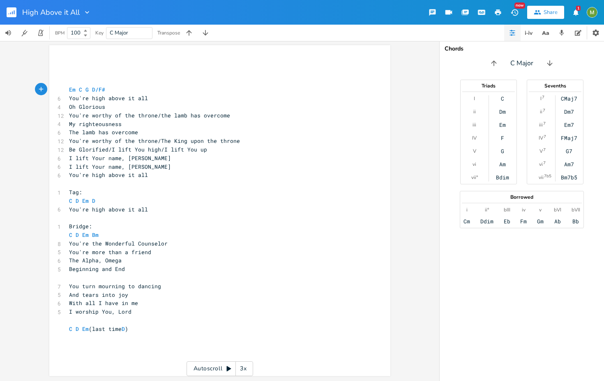
click at [92, 69] on pre "​" at bounding box center [215, 73] width 297 height 9
click at [166, 179] on pre "You're high above it all" at bounding box center [215, 175] width 297 height 9
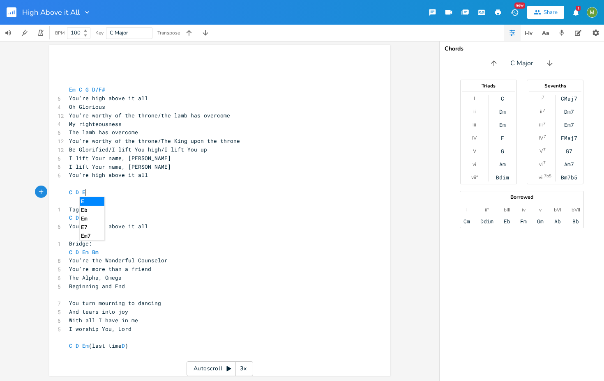
scroll to position [75, 0]
type textarea "C D Em"
click at [89, 58] on div "C D Em x ​ ​ ​ Em C G D/F# 6 You're high above it all 4 Oh Glorious 12 You're w…" at bounding box center [219, 210] width 341 height 331
click at [73, 64] on pre "​" at bounding box center [215, 64] width 297 height 9
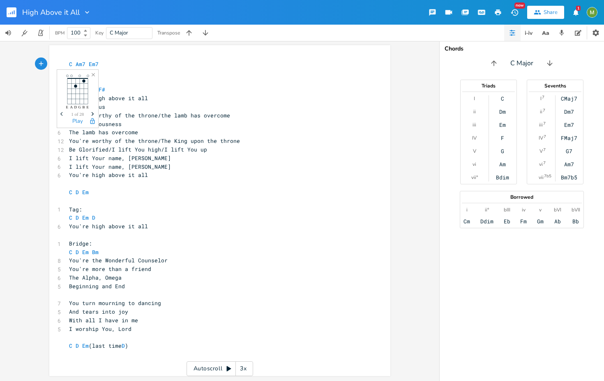
type textarea "C Am7 Em7 D"
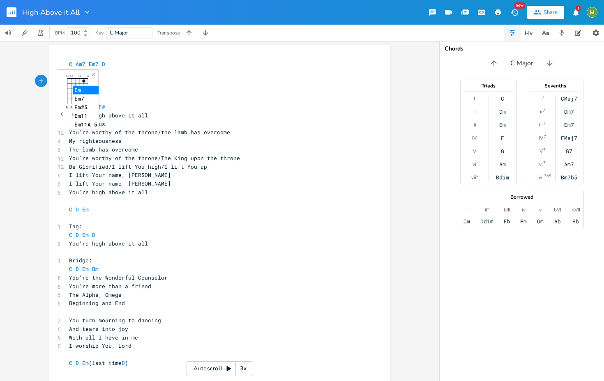
type textarea "C Em7"
click at [285, 174] on pre "I lift Your name, [PERSON_NAME]" at bounding box center [215, 175] width 297 height 9
click at [90, 85] on pre "​" at bounding box center [215, 89] width 297 height 9
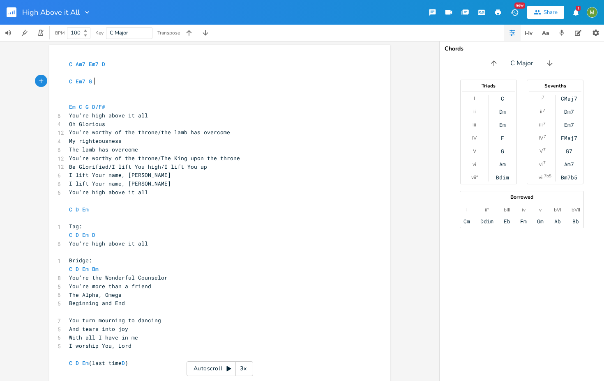
type textarea "G D"
click at [267, 215] on pre "​" at bounding box center [215, 218] width 297 height 9
click at [181, 136] on pre "You're worthy of the throne/the lamb has overcome" at bounding box center [215, 132] width 297 height 9
click at [202, 140] on pre "My righteousness" at bounding box center [215, 141] width 297 height 9
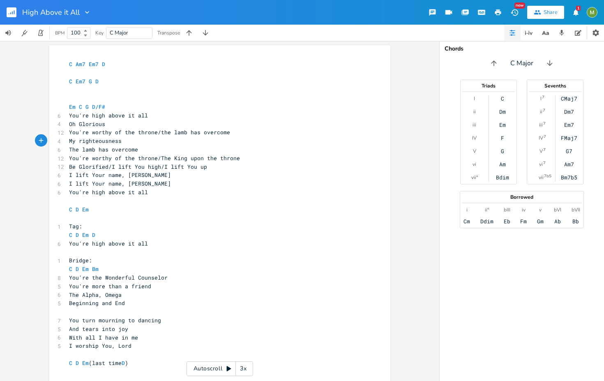
click at [176, 152] on pre "The lamb has overcome" at bounding box center [215, 149] width 297 height 9
type textarea "/the King has overcome"
click at [222, 169] on pre "Be Glorified/I lift You high/I lift You up" at bounding box center [215, 167] width 297 height 9
click at [150, 178] on pre "I lift Your name, [PERSON_NAME]" at bounding box center [215, 175] width 297 height 9
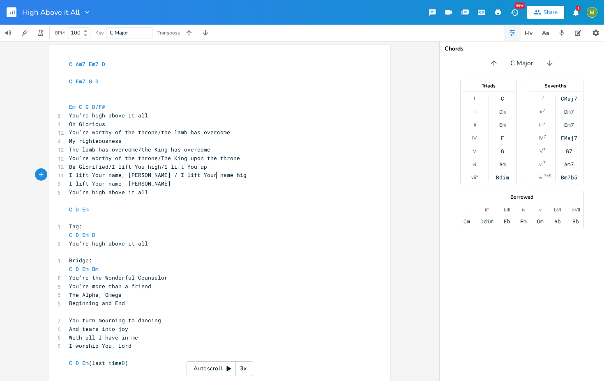
type textarea "/ I lift Your name higher"
click at [168, 182] on pre "I lift Your name, [PERSON_NAME]" at bounding box center [215, 184] width 297 height 9
type textarea "/ I lift Your name higher"
click at [155, 342] on pre "I worship You, Lord" at bounding box center [215, 346] width 297 height 9
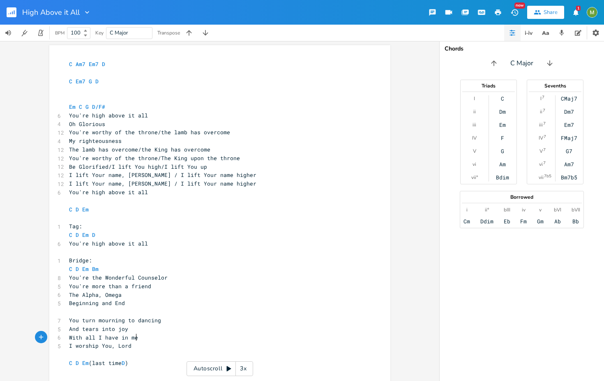
click at [159, 349] on pre "I worship You, Lord" at bounding box center [215, 346] width 297 height 9
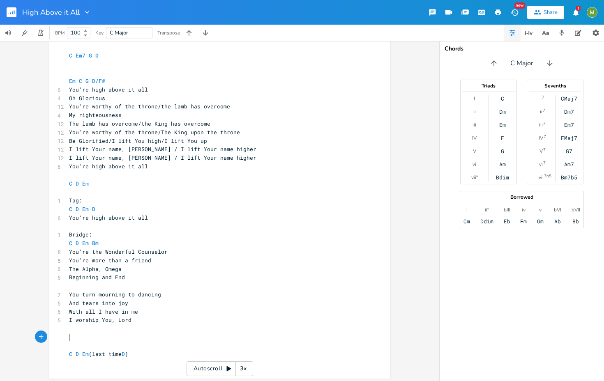
scroll to position [170, 0]
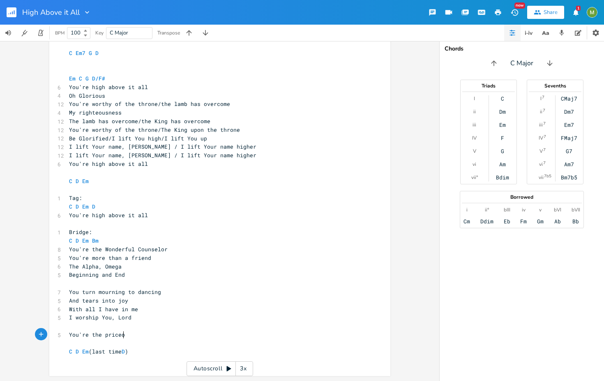
type textarea "You're the priceof"
type textarea "of redemption"
type textarea "the l"
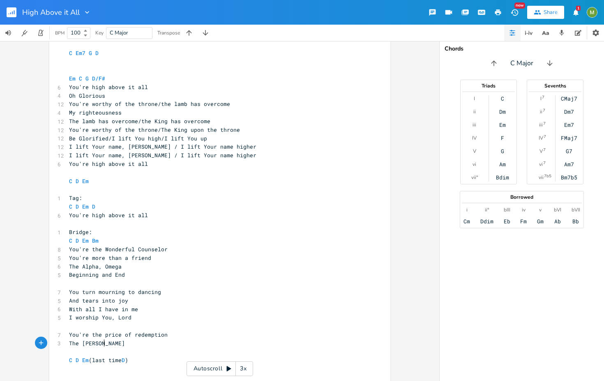
type textarea "The lamb slain"
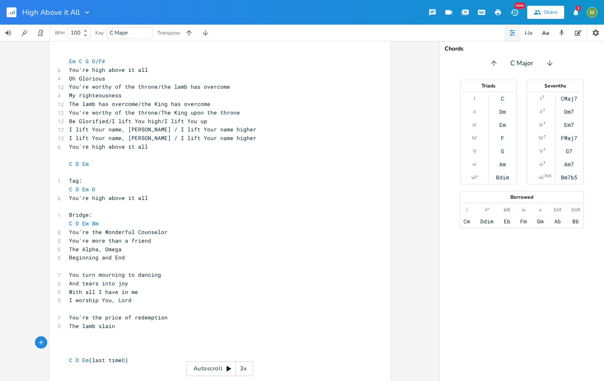
type textarea "I"
type textarea "In Glory You came"
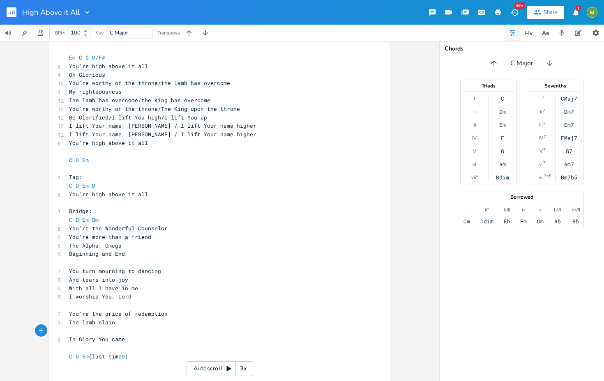
scroll to position [196, 0]
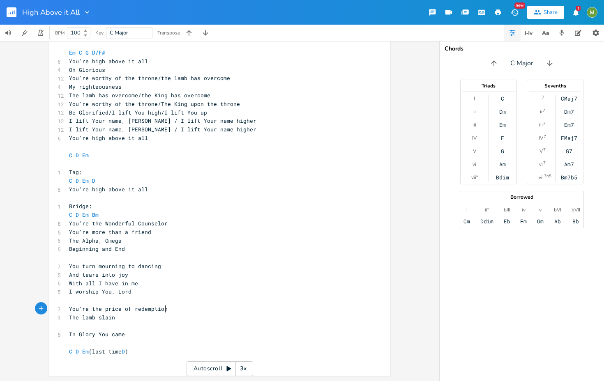
click at [163, 310] on pre "You're the price of redemption" at bounding box center [215, 309] width 297 height 9
click at [104, 327] on pre "​" at bounding box center [215, 326] width 297 height 9
click at [165, 310] on pre "You're the price of redemption" at bounding box center [215, 309] width 297 height 9
click at [111, 326] on pre "​" at bounding box center [215, 326] width 297 height 9
click at [168, 331] on pre "In Glory You came" at bounding box center [215, 334] width 297 height 9
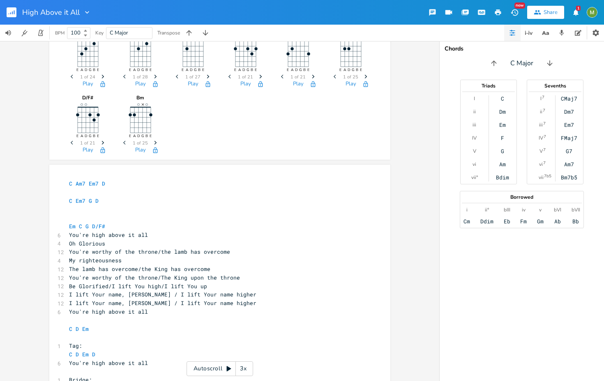
scroll to position [94, 0]
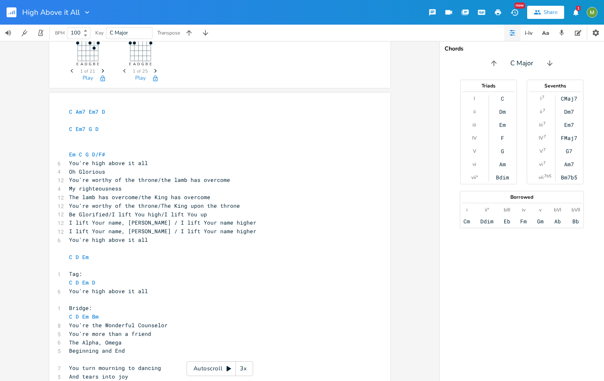
type textarea "Judging the l"
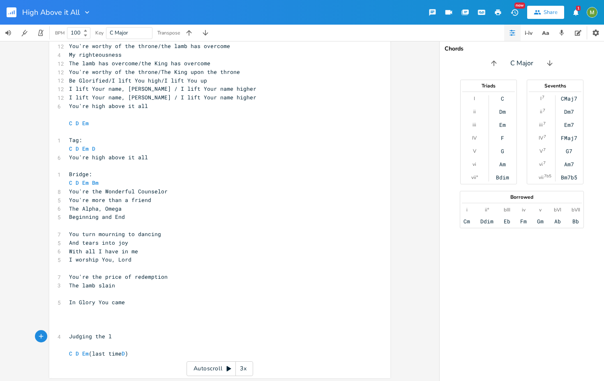
scroll to position [230, 0]
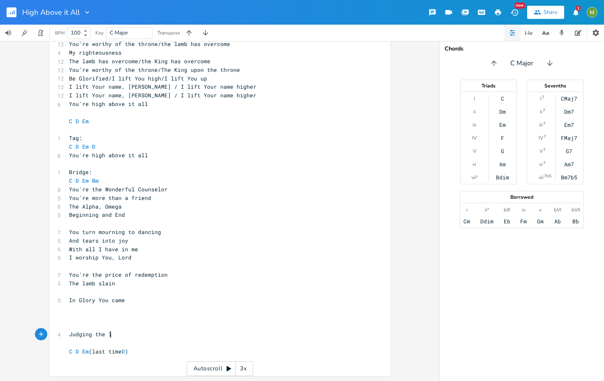
click at [136, 295] on pre "​" at bounding box center [215, 292] width 297 height 9
click at [138, 313] on pre "​" at bounding box center [215, 309] width 297 height 9
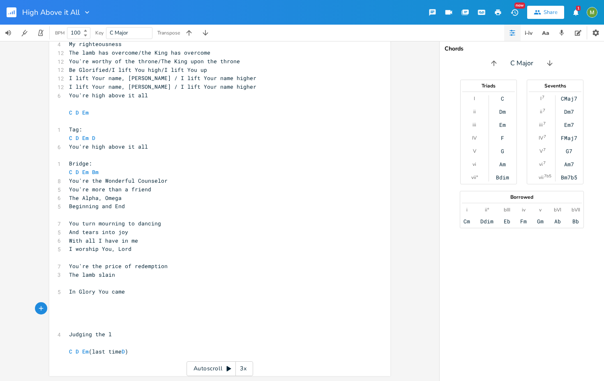
scroll to position [238, 0]
type textarea "When Your rose from the dead"
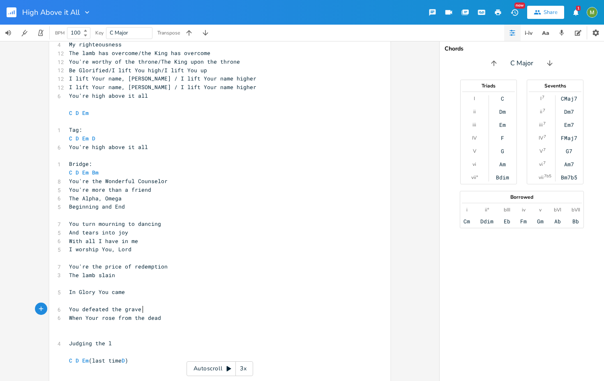
type textarea "You defeated the grave w"
type textarea "e"
click at [138, 328] on pre "​" at bounding box center [215, 326] width 297 height 9
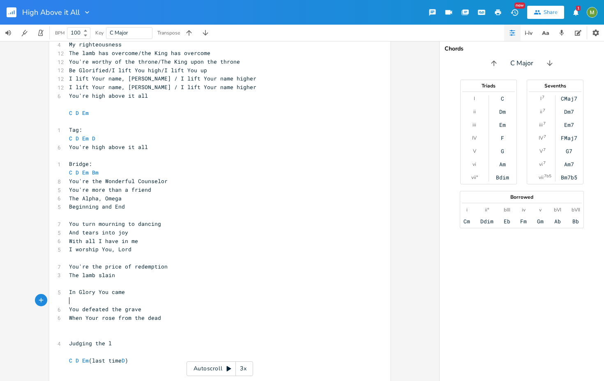
click at [122, 301] on pre "​" at bounding box center [215, 301] width 297 height 9
click at [106, 333] on pre "​" at bounding box center [215, 335] width 297 height 9
click at [153, 320] on span "When Your rose from the dead" at bounding box center [115, 317] width 92 height 7
type textarea "When Your rose from the dead"
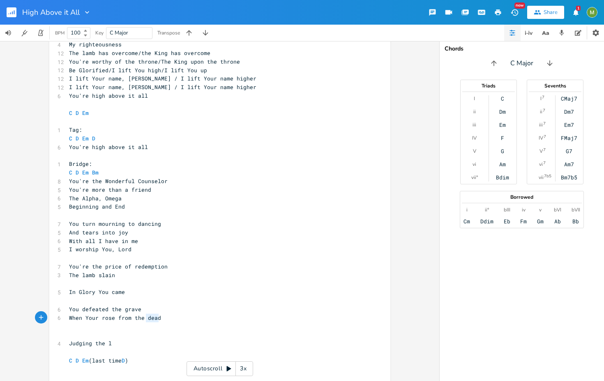
click at [153, 320] on span "When Your rose from the dead" at bounding box center [115, 317] width 92 height 7
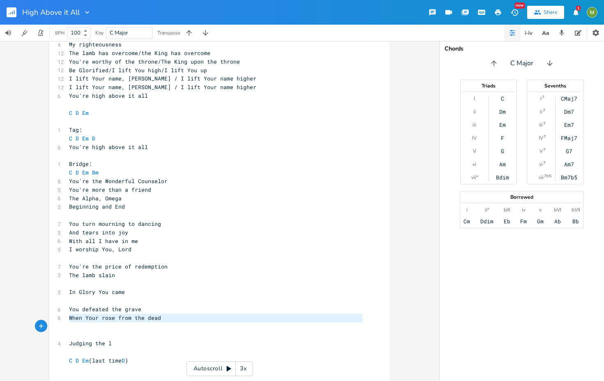
click at [139, 334] on pre "​" at bounding box center [215, 335] width 297 height 9
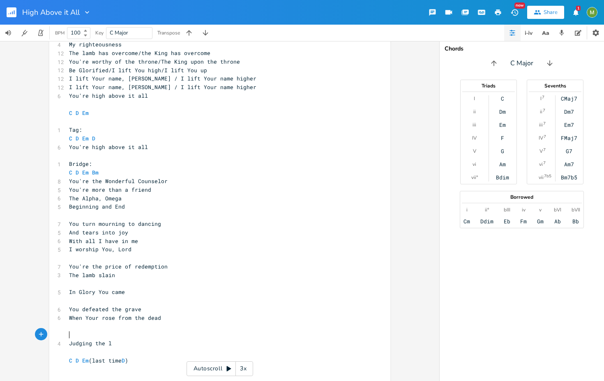
click at [169, 284] on pre "​" at bounding box center [215, 283] width 297 height 9
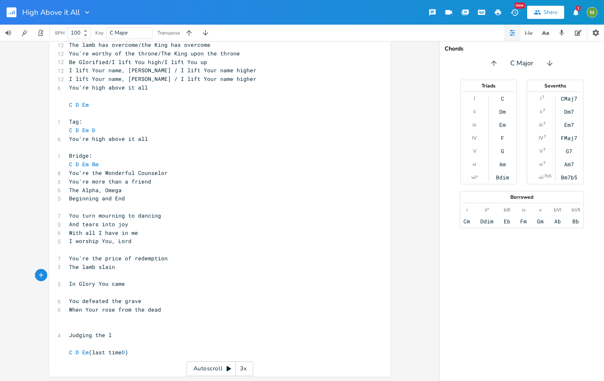
scroll to position [247, 0]
type textarea "First"
type textarea "born of C"
type textarea "creation"
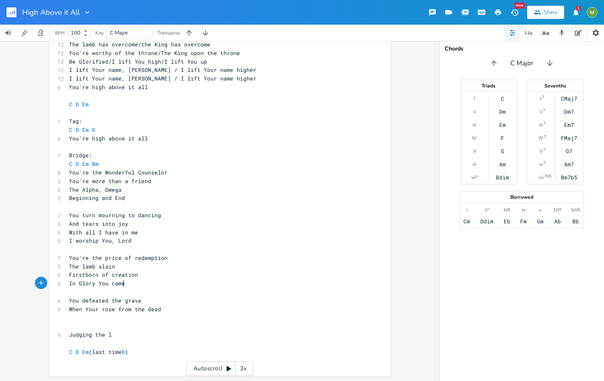
click at [152, 287] on pre "In Glory You came" at bounding box center [215, 283] width 297 height 9
click at [131, 295] on pre "​" at bounding box center [215, 292] width 297 height 9
click at [147, 300] on pre "You defeated the grave" at bounding box center [215, 301] width 297 height 9
click at [173, 311] on pre "When Your rose from the dead" at bounding box center [215, 309] width 297 height 9
click at [145, 318] on pre "​" at bounding box center [215, 318] width 297 height 9
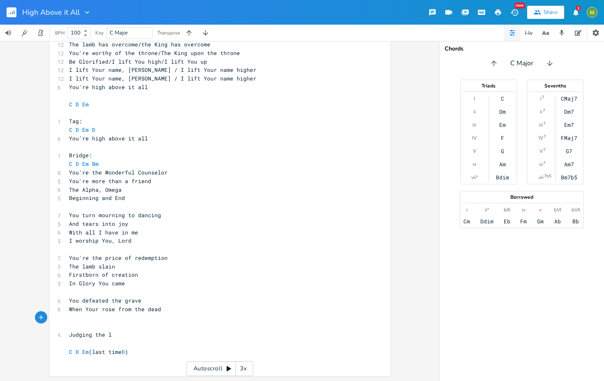
click at [109, 294] on pre "​" at bounding box center [215, 292] width 297 height 9
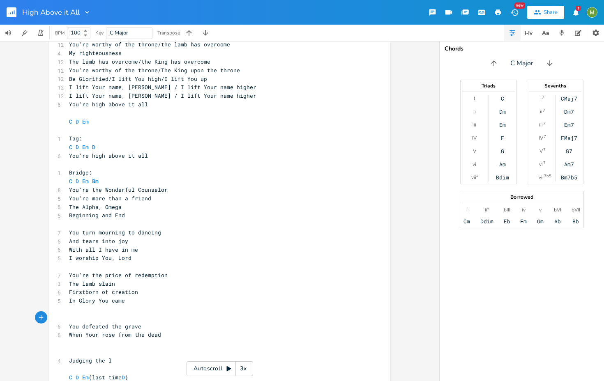
scroll to position [255, 0]
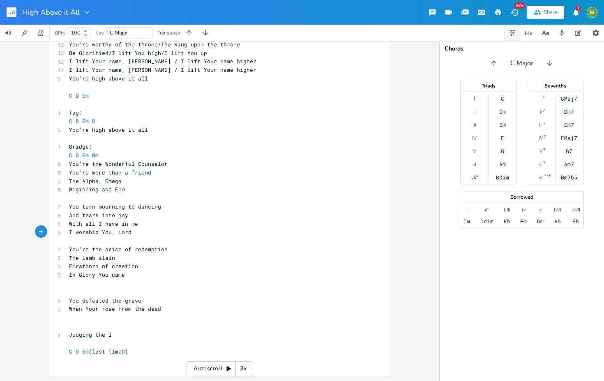
click at [134, 236] on pre "I worship You, Lord" at bounding box center [215, 232] width 297 height 9
click at [135, 274] on pre "In Glory You came" at bounding box center [215, 275] width 297 height 9
click at [108, 284] on pre "​" at bounding box center [215, 283] width 297 height 9
click at [101, 291] on pre "​" at bounding box center [215, 292] width 297 height 9
click at [126, 287] on pre "​" at bounding box center [215, 283] width 297 height 9
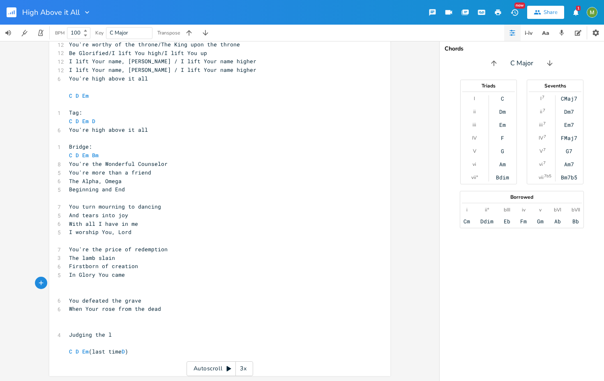
click at [136, 275] on pre "In Glory You came" at bounding box center [215, 275] width 297 height 9
click at [131, 289] on pre "​" at bounding box center [215, 292] width 297 height 9
click at [103, 318] on pre "​" at bounding box center [215, 318] width 297 height 9
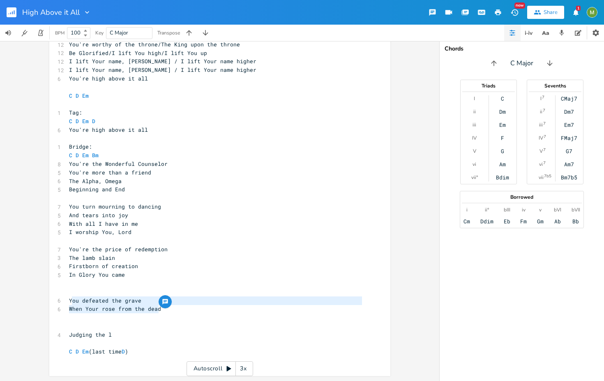
type textarea "You defeated the grave When Your rose from the dead"
drag, startPoint x: 158, startPoint y: 308, endPoint x: 67, endPoint y: 302, distance: 91.0
click at [67, 302] on div "C Am7 Em7 D ​ C Em7 G D ​ ​ Em C G D/F# 6 You're high above it all 4 Oh Gloriou…" at bounding box center [215, 155] width 297 height 419
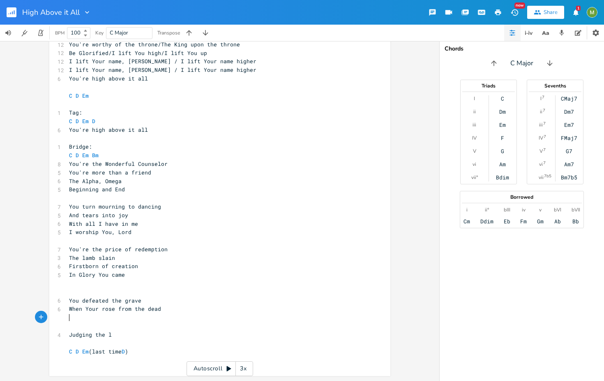
click at [104, 314] on pre "​" at bounding box center [215, 318] width 297 height 9
type textarea "When Your rose from the dead"
drag, startPoint x: 159, startPoint y: 311, endPoint x: 45, endPoint y: 310, distance: 113.8
click at [45, 310] on div "C E A D G B E Previous 1 of 24 Next Play Am7 E A D G B E Previous 1 of 28 Next …" at bounding box center [219, 211] width 439 height 340
click at [135, 300] on span "You defeated the grave" at bounding box center [105, 300] width 72 height 7
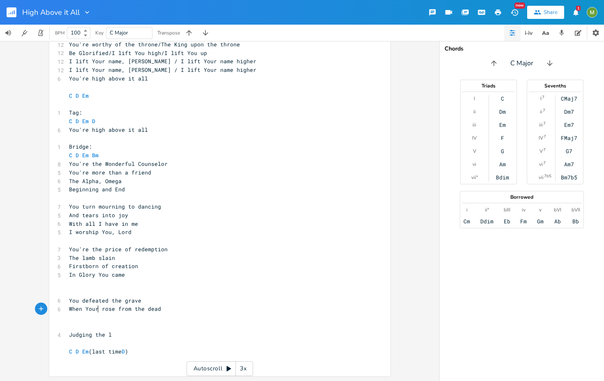
click at [96, 311] on span "When Your rose from the dead" at bounding box center [115, 308] width 92 height 7
click at [186, 307] on pre "When Your rose from the dead" at bounding box center [215, 309] width 297 height 9
type textarea "You c"
type textarea "con"
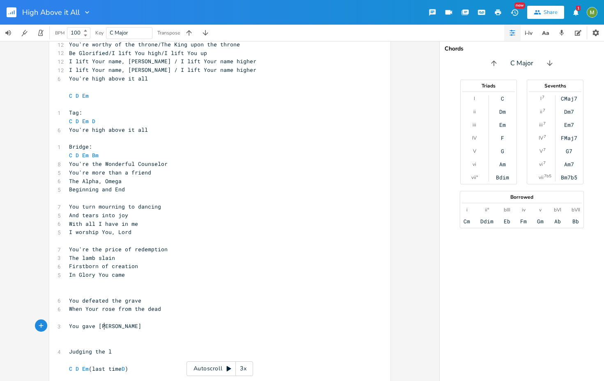
scroll to position [0, 25]
type textarea "gave Your self"
type textarea "so th"
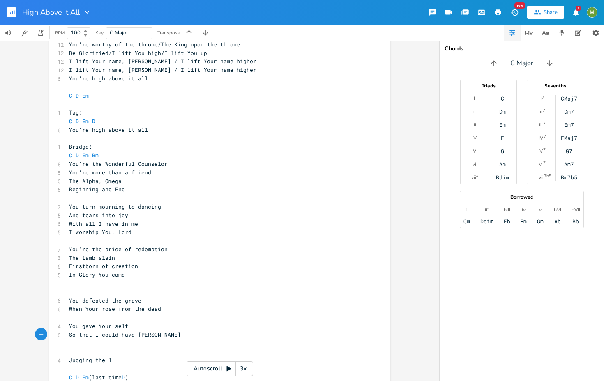
type textarea "So that I could have Life"
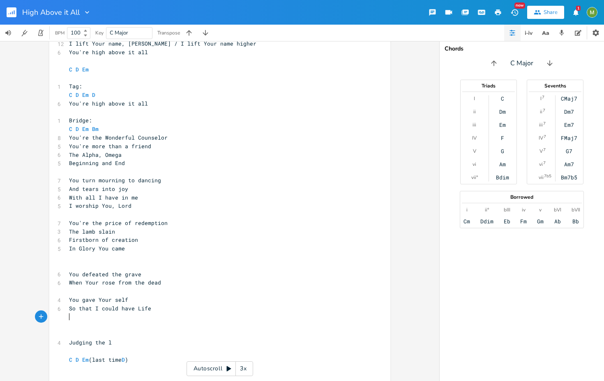
scroll to position [289, 0]
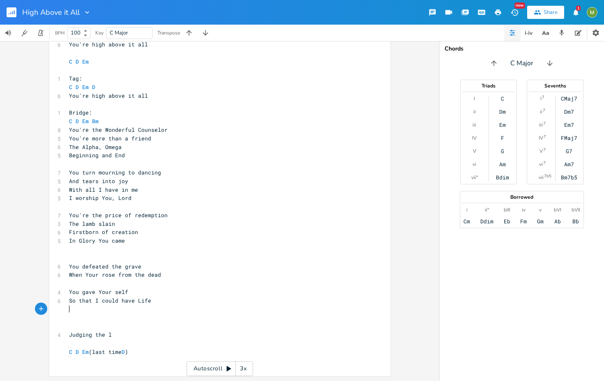
click at [150, 310] on pre "​" at bounding box center [215, 309] width 297 height 9
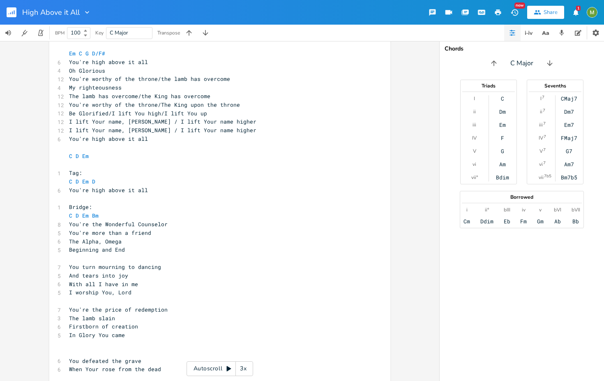
scroll to position [141, 0]
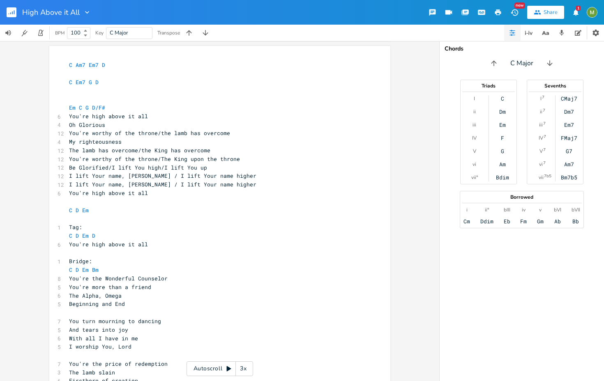
click at [270, 134] on pre "You're worthy of the throne/the lamb has overcome" at bounding box center [215, 133] width 297 height 9
type textarea "/the lamb has overcome"
drag, startPoint x: 223, startPoint y: 132, endPoint x: 154, endPoint y: 135, distance: 69.1
click at [154, 135] on span "You're worthy of the throne/the lamb has overcome" at bounding box center [149, 132] width 161 height 7
click at [161, 145] on pre "My righteousness" at bounding box center [215, 142] width 297 height 9
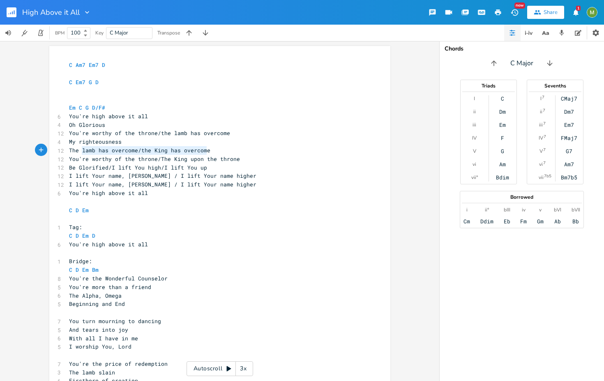
type textarea "The lamb has overcome/the King has overcome"
drag, startPoint x: 217, startPoint y: 152, endPoint x: 66, endPoint y: 151, distance: 150.4
click at [67, 151] on pre "The lamb has overcome/the King has overcome" at bounding box center [215, 150] width 297 height 9
click at [115, 134] on span "You're worthy of the throne/the lamb has overcome" at bounding box center [149, 132] width 161 height 7
type textarea "You're worthy of the throne/"
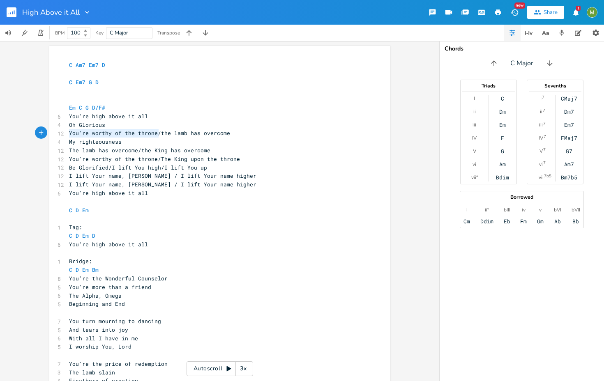
drag, startPoint x: 156, startPoint y: 133, endPoint x: 52, endPoint y: 135, distance: 103.6
click at [52, 135] on div "You're worthy of the throne/ x C Am7 Em7 D ​ C Em7 G D ​ ​ Em C G D/F# 6 You're…" at bounding box center [219, 285] width 341 height 479
drag, startPoint x: 214, startPoint y: 148, endPoint x: 28, endPoint y: 152, distance: 185.4
click at [28, 152] on div "C E A D G B E Previous 1 of 24 Next Play Am7 E A D G B E Previous 1 of 28 Next …" at bounding box center [219, 211] width 439 height 340
type textarea "The King is on the throne"
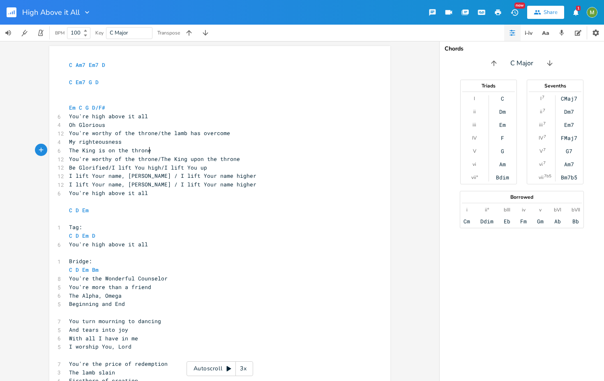
scroll to position [0, 61]
type textarea "You're worthy of the throne/The King upon the throne"
drag, startPoint x: 236, startPoint y: 159, endPoint x: 57, endPoint y: 160, distance: 179.2
click at [67, 160] on div "12 You're worthy of the throne/The King upon the throne" at bounding box center [215, 159] width 297 height 9
type textarea "The lamb has overcome/the King has overcome"
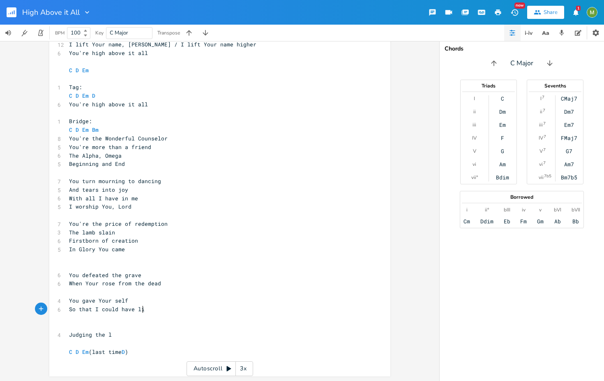
scroll to position [0, 57]
type textarea "So that I could have life"
type textarea "Now I sing"
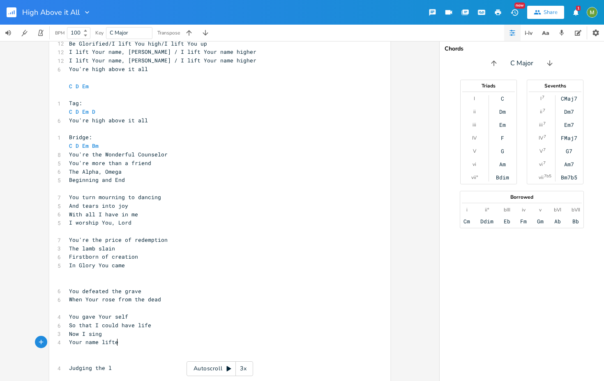
scroll to position [0, 41]
type textarea "Your name lifted hgh"
type textarea "igh"
click at [151, 334] on pre "Now I sing" at bounding box center [215, 334] width 297 height 9
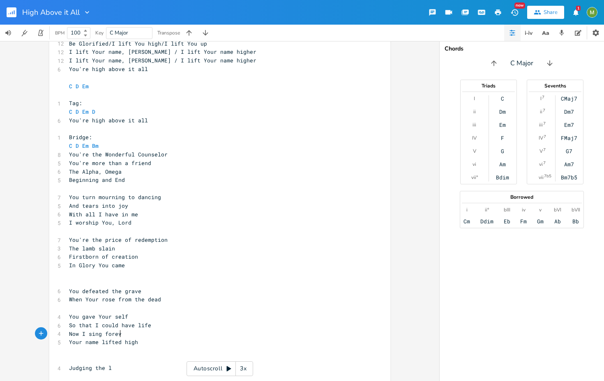
scroll to position [0, 16]
type textarea "forever"
click at [148, 352] on pre "​" at bounding box center [215, 351] width 297 height 9
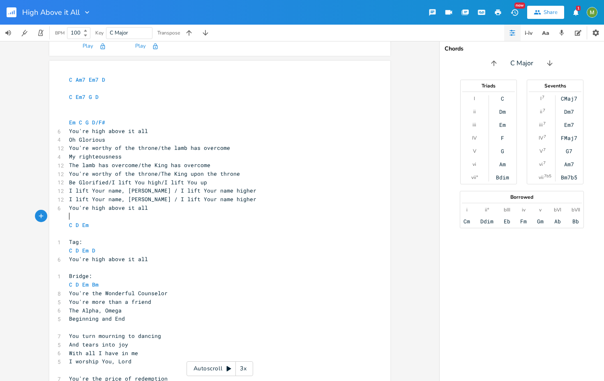
scroll to position [124, 0]
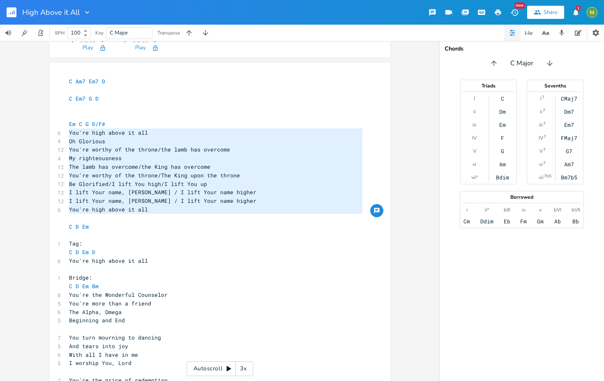
drag, startPoint x: 148, startPoint y: 213, endPoint x: 62, endPoint y: 135, distance: 115.8
click at [62, 135] on div "You're high above it all Oh Glorious You're worthy of the throne/the lamb has o…" at bounding box center [219, 306] width 341 height 488
type textarea "You're high above it all Oh Glorious You're worthy of the throne/the lamb has o…"
click at [379, 214] on div "button" at bounding box center [376, 210] width 13 height 13
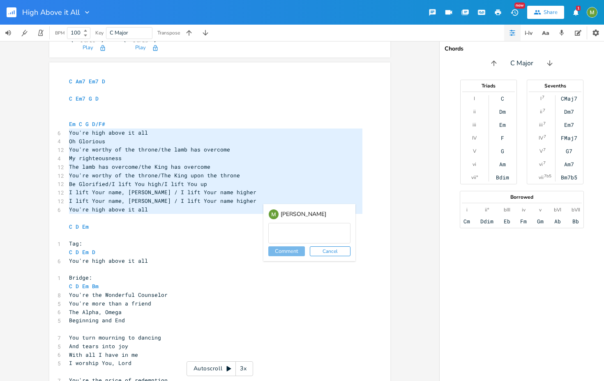
click at [321, 254] on button "Cancel" at bounding box center [330, 252] width 41 height 10
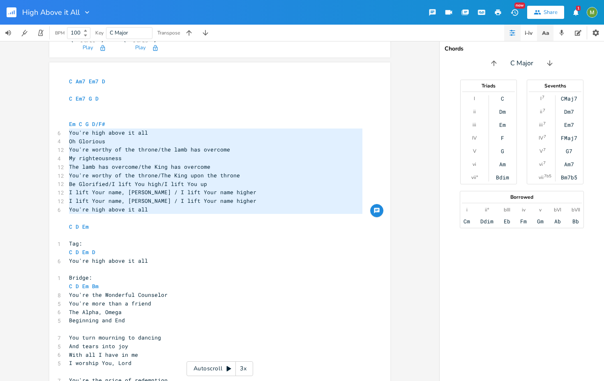
click at [548, 36] on icon "button" at bounding box center [545, 33] width 10 height 10
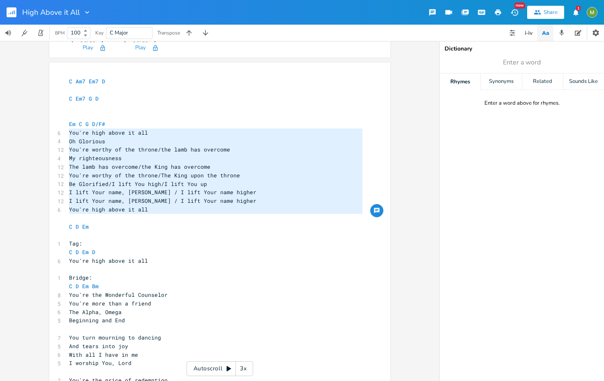
click at [518, 180] on div "Dictionary Enter a word Rhymes Synonyms Related Sounds Like Enter a word above …" at bounding box center [522, 211] width 164 height 340
click at [575, 35] on icon "button" at bounding box center [578, 33] width 7 height 6
click at [509, 87] on textarea at bounding box center [522, 219] width 164 height 324
paste textarea "You're high above it all Oh Glorious You're worthy of the throne/the lamb has o…"
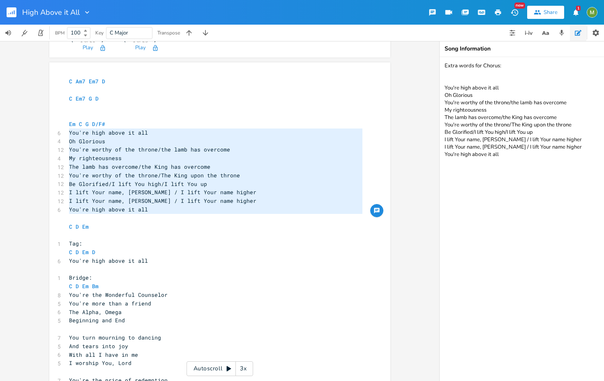
type textarea "Extra words for Chorus: You're high above it all Oh Glorious You're worthy of t…"
click at [267, 125] on pre "Em C G D/F#" at bounding box center [215, 124] width 297 height 9
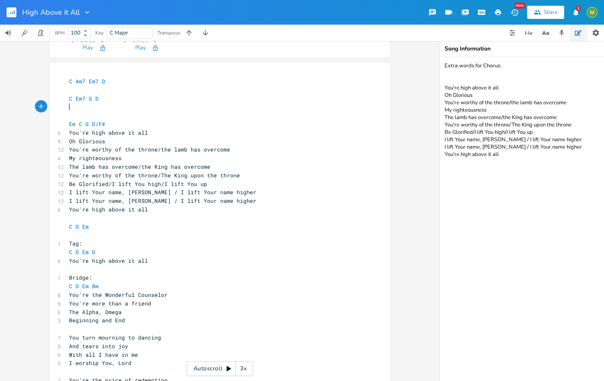
click at [172, 109] on pre "​" at bounding box center [215, 107] width 297 height 9
click at [150, 78] on pre "C Am7 Em7 D" at bounding box center [215, 81] width 297 height 9
click at [181, 203] on span "I lift Your name, [PERSON_NAME] / I lift Your name higher" at bounding box center [162, 200] width 187 height 7
click at [175, 216] on pre "​" at bounding box center [215, 218] width 297 height 9
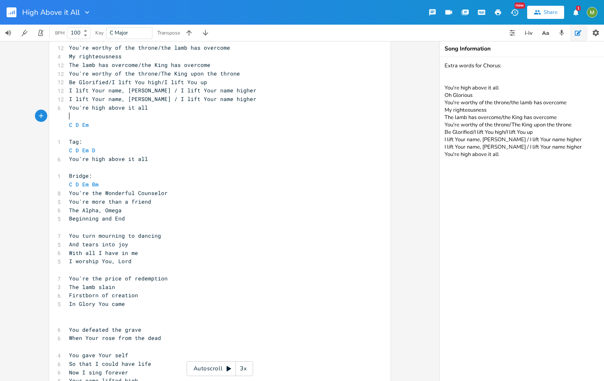
scroll to position [298, 0]
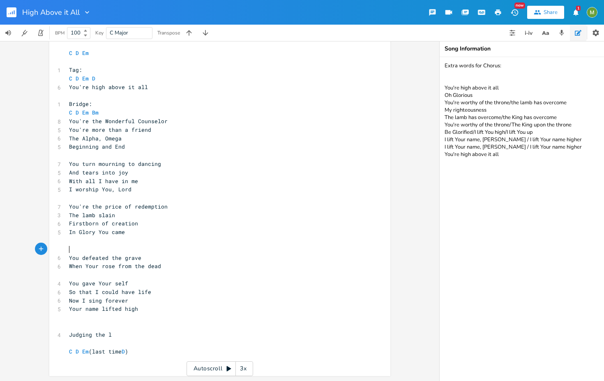
click at [82, 245] on pre "​" at bounding box center [215, 249] width 297 height 9
click at [176, 265] on pre "When Your rose from the dead" at bounding box center [215, 266] width 297 height 9
type textarea "Now I sing forever"
drag, startPoint x: 129, startPoint y: 300, endPoint x: 43, endPoint y: 303, distance: 85.9
click at [43, 303] on div "C E A D G B E Previous 1 of 24 Next Play Am7 E A D G B E Previous 1 of 28 Next …" at bounding box center [219, 211] width 439 height 340
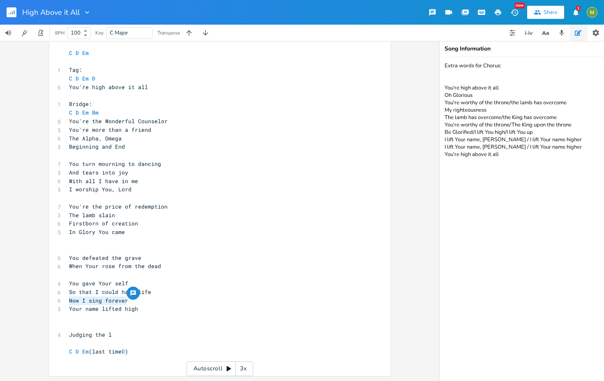
click at [159, 313] on pre "Your name lifted high" at bounding box center [215, 309] width 297 height 9
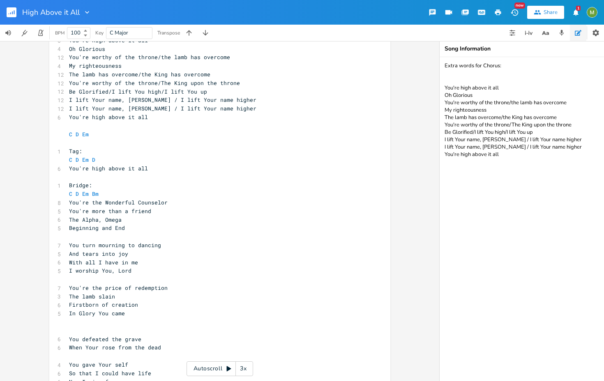
scroll to position [136, 0]
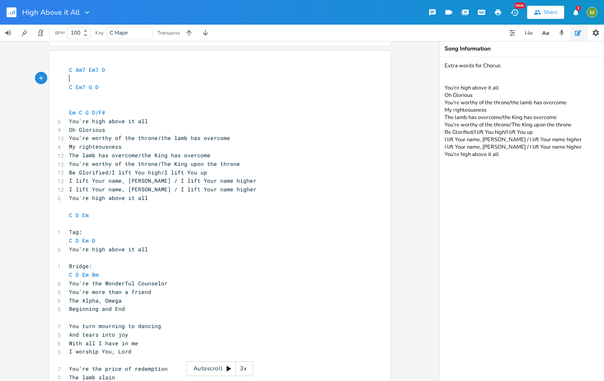
click at [110, 76] on pre "​" at bounding box center [215, 78] width 297 height 9
click at [159, 138] on span "You're worthy of the throne/the lamb has overcome" at bounding box center [149, 137] width 161 height 7
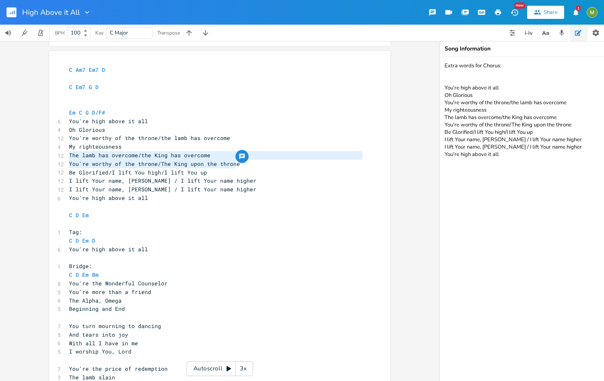
drag, startPoint x: 233, startPoint y: 163, endPoint x: 53, endPoint y: 151, distance: 181.2
click at [53, 151] on div "The lamb has overcome/the King has overcome You're worthy of the throne/The Kin…" at bounding box center [219, 295] width 341 height 488
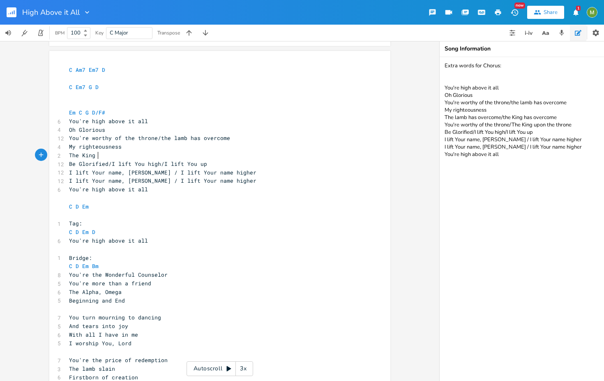
scroll to position [0, 23]
type textarea "The King is on throne"
drag, startPoint x: 108, startPoint y: 166, endPoint x: 29, endPoint y: 163, distance: 79.4
click at [29, 163] on div "C E A D G B E Previous 1 of 24 Next Play Am7 E A D G B E Previous 1 of 28 Next …" at bounding box center [219, 211] width 439 height 340
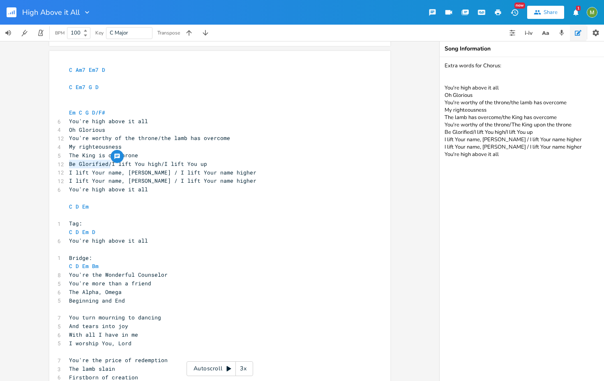
type textarea "Be Glorified/"
click at [77, 165] on span "Be Glorified/I lift You high/I lift You up" at bounding box center [138, 163] width 138 height 7
type textarea "Be Glorified/"
drag, startPoint x: 109, startPoint y: 164, endPoint x: 53, endPoint y: 161, distance: 56.8
click at [53, 161] on div "Be Glorified/ x C Am7 Em7 D ​ C Em7 G D ​ ​ Em C G D/F# 6 You're high above it …" at bounding box center [219, 290] width 341 height 479
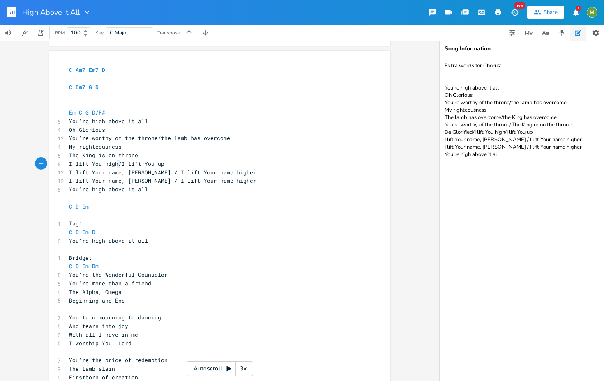
type textarea "/I lift You up"
drag, startPoint x: 116, startPoint y: 162, endPoint x: 193, endPoint y: 163, distance: 77.3
click at [193, 163] on pre "I lift You high/I lift You up" at bounding box center [215, 164] width 297 height 9
type textarea "I lift Your name, [PERSON_NAME] /"
drag, startPoint x: 150, startPoint y: 172, endPoint x: 63, endPoint y: 173, distance: 87.5
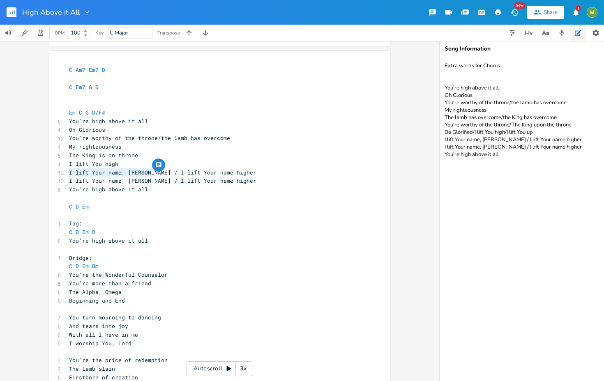
click at [63, 173] on div "I lift Your name, [PERSON_NAME] / x C Am7 Em7 D ​ C Em7 G D ​ ​ Em C G D/F# 6 Y…" at bounding box center [219, 290] width 341 height 479
click at [155, 121] on pre "You're high above it all" at bounding box center [215, 121] width 297 height 9
click at [118, 129] on pre "Oh Glorious" at bounding box center [215, 130] width 297 height 9
drag, startPoint x: 158, startPoint y: 138, endPoint x: 31, endPoint y: 140, distance: 127.4
click at [31, 140] on div "C E A D G B E Previous 1 of 24 Next Play Am7 E A D G B E Previous 1 of 28 Next …" at bounding box center [219, 211] width 439 height 340
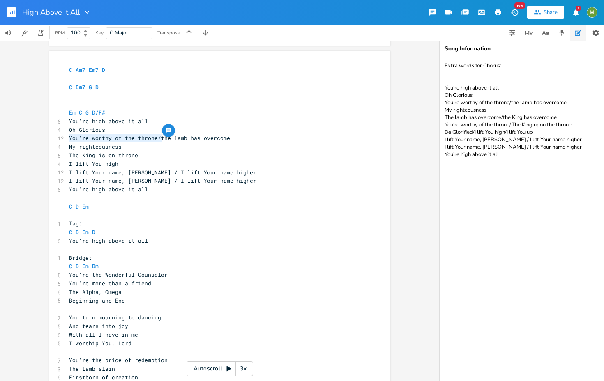
type textarea "T"
click at [141, 144] on pre "My righteousness" at bounding box center [215, 147] width 297 height 9
click at [164, 154] on pre "The King is on throne" at bounding box center [215, 155] width 297 height 9
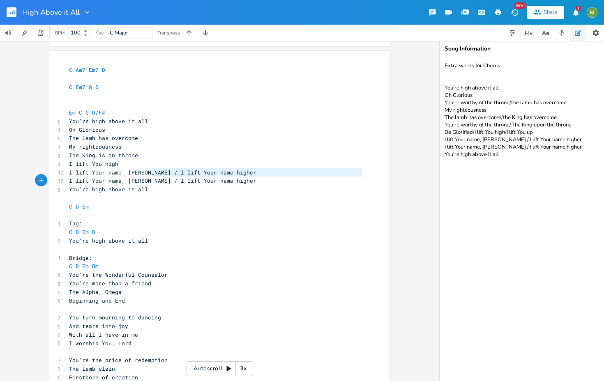
type textarea "I lift Your name, [PERSON_NAME] /"
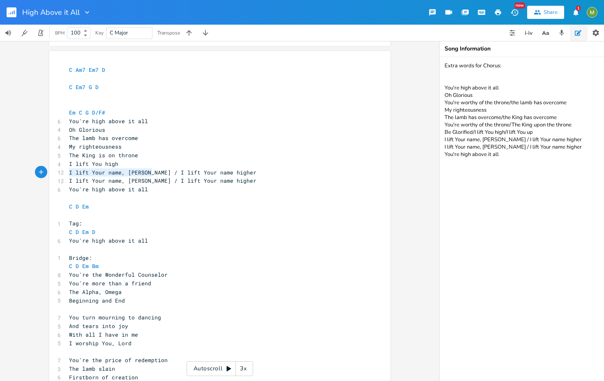
drag, startPoint x: 150, startPoint y: 172, endPoint x: 46, endPoint y: 172, distance: 103.5
click at [49, 172] on div "I lift Your name, [PERSON_NAME] / x C Am7 Em7 D ​ C Em7 G D ​ ​ Em C G D/F# 6 Y…" at bounding box center [219, 290] width 341 height 479
click at [150, 183] on span "I lift Your name, [PERSON_NAME] / I lift Your name higher" at bounding box center [162, 180] width 187 height 7
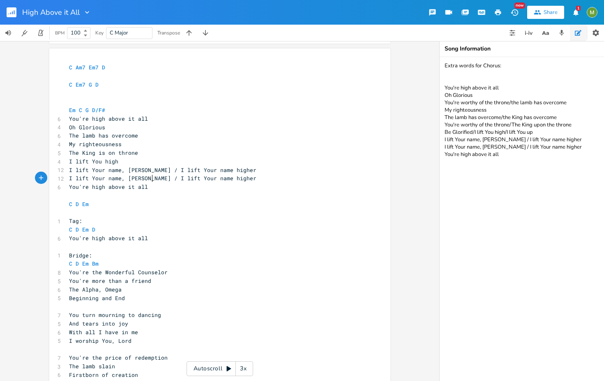
scroll to position [137, 0]
click at [141, 71] on pre "C Am7 Em7 D" at bounding box center [215, 69] width 297 height 9
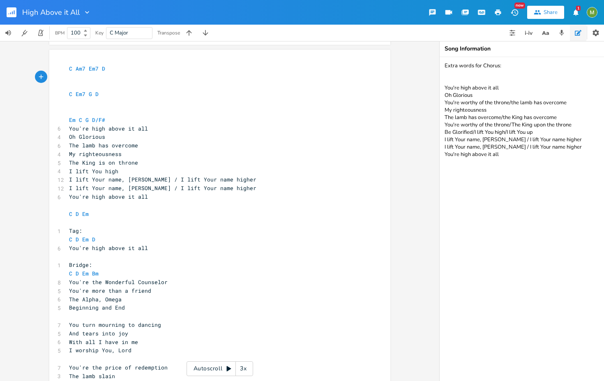
type textarea "th"
type textarea "This is"
type textarea "world is in"
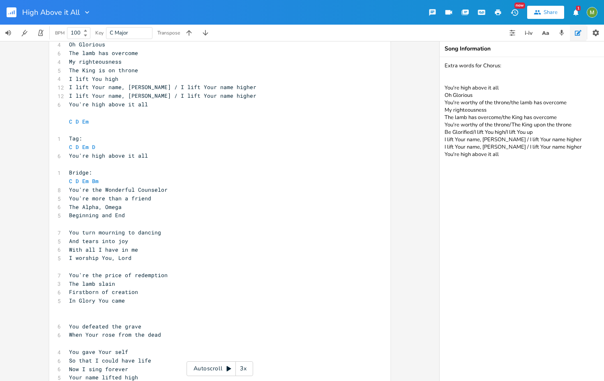
scroll to position [0, 27]
